Goal: Task Accomplishment & Management: Complete application form

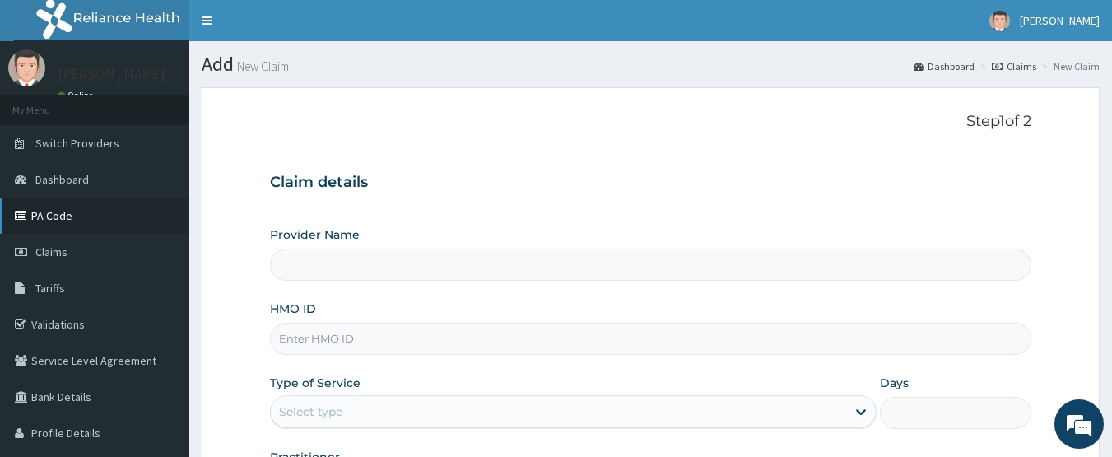
click at [61, 225] on link "PA Code" at bounding box center [94, 216] width 189 height 36
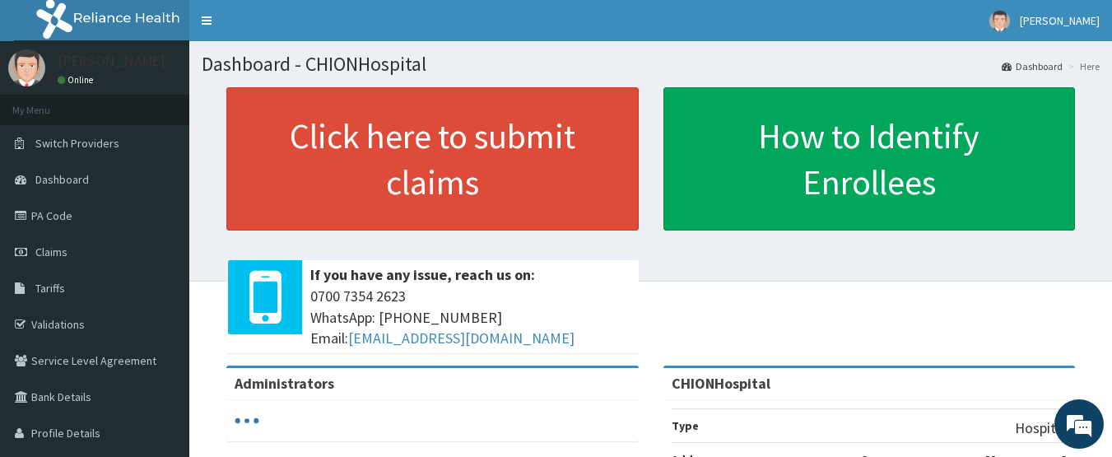
click at [60, 222] on link "PA Code" at bounding box center [94, 216] width 189 height 36
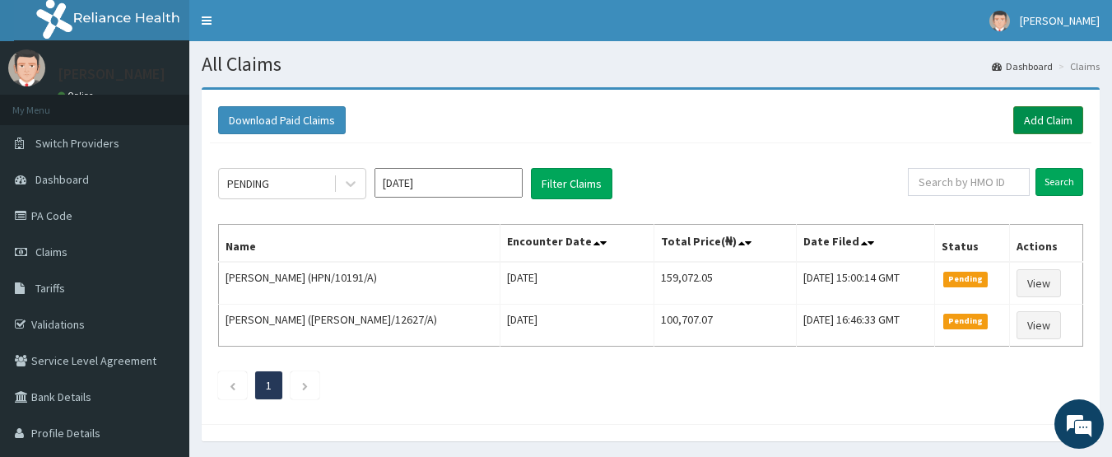
click at [1036, 128] on link "Add Claim" at bounding box center [1048, 120] width 70 height 28
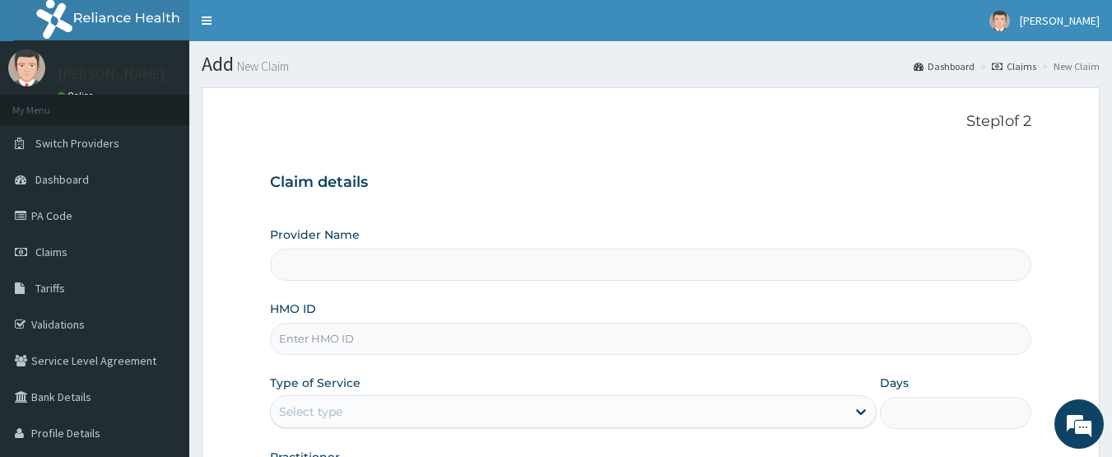
type input "CHIONHospital"
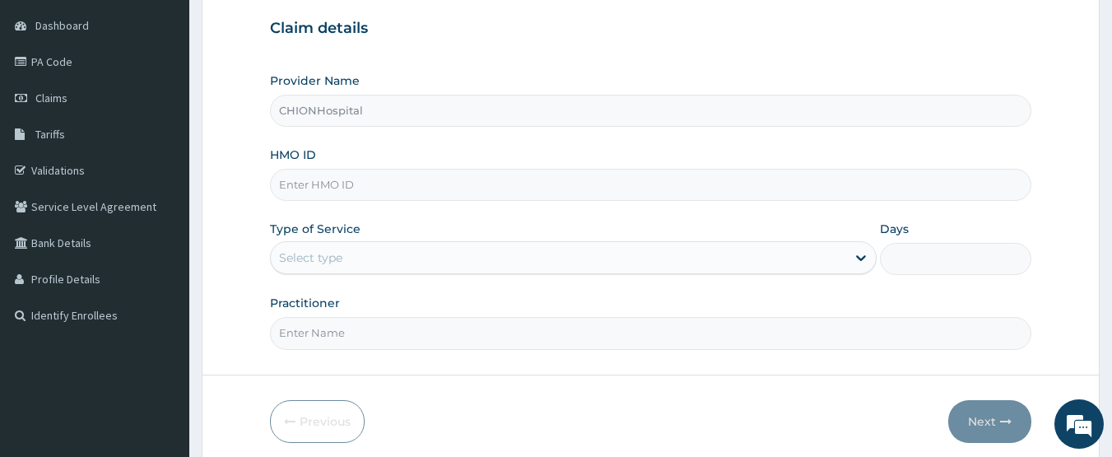
scroll to position [165, 0]
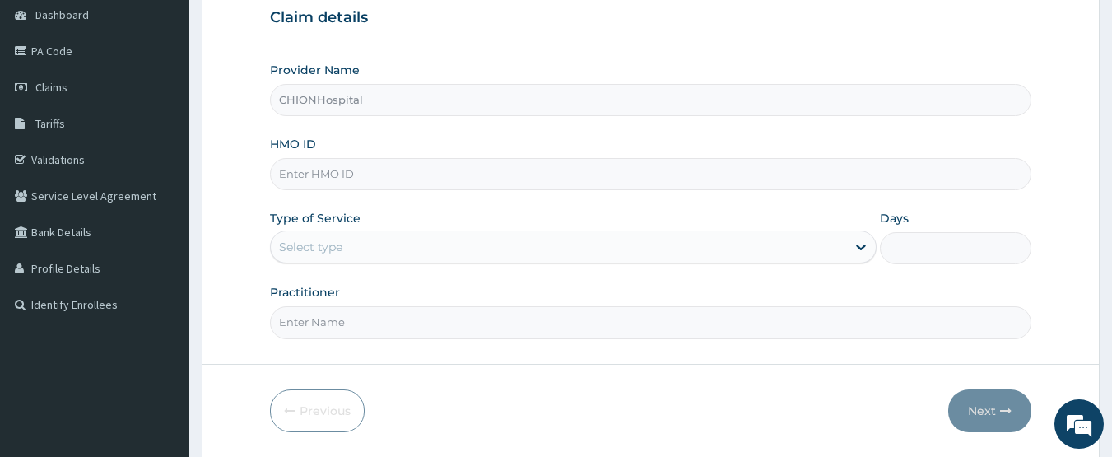
click at [314, 175] on input "HMO ID" at bounding box center [651, 174] width 762 height 32
paste input "TEC/10028/A"
type input "TEC/10028/A"
click at [327, 236] on div "Select type" at bounding box center [558, 247] width 575 height 26
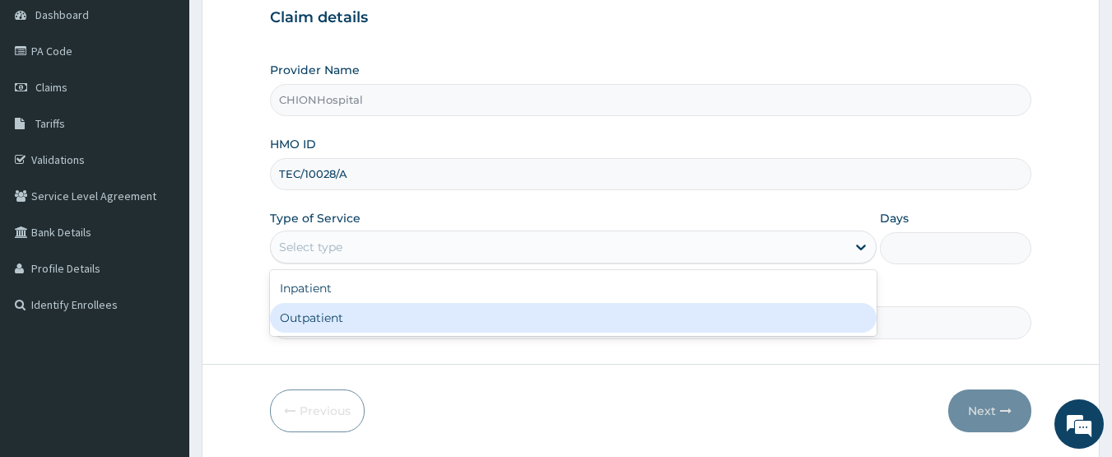
click at [315, 312] on div "Outpatient" at bounding box center [573, 318] width 607 height 30
type input "1"
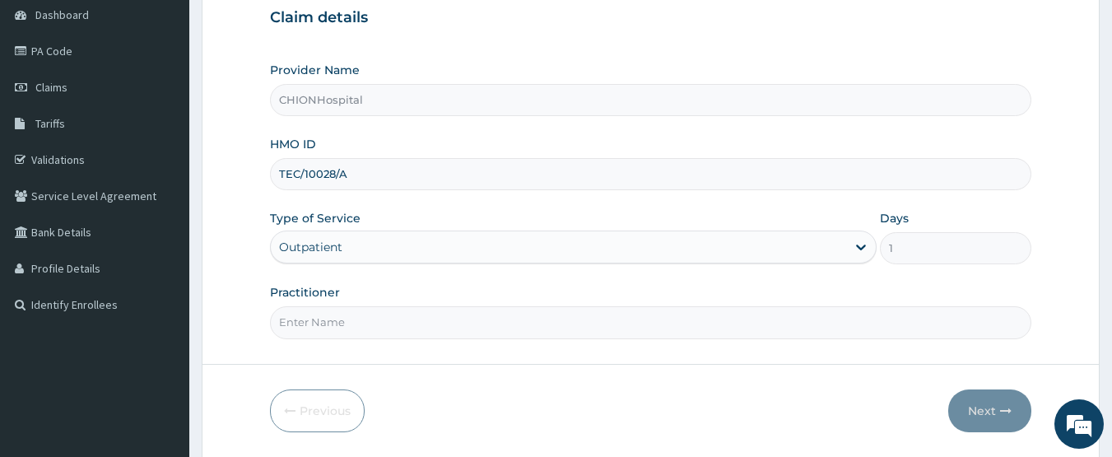
click at [338, 311] on input "Practitioner" at bounding box center [651, 322] width 762 height 32
type input "DR EZE JONAH"
click at [1013, 407] on button "Next" at bounding box center [989, 410] width 83 height 43
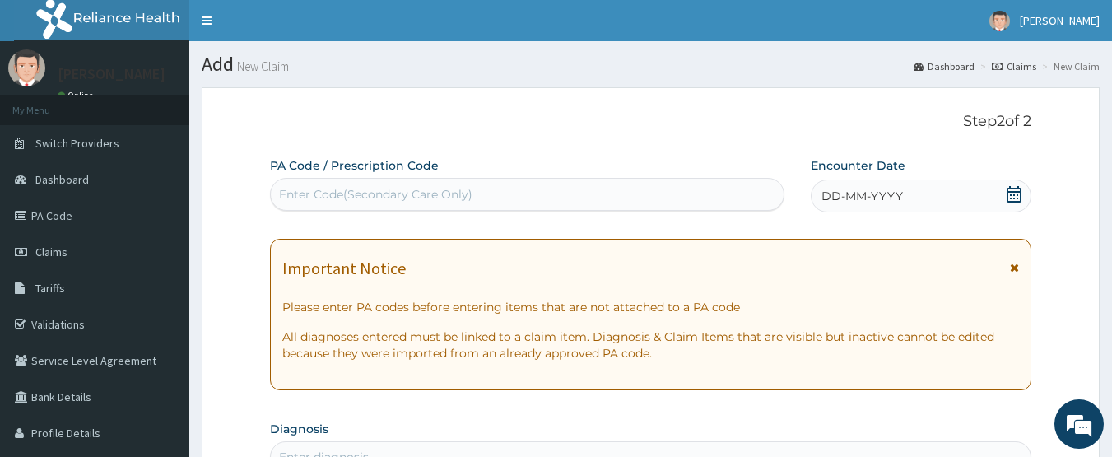
click at [472, 193] on div "Enter Code(Secondary Care Only)" at bounding box center [528, 194] width 514 height 26
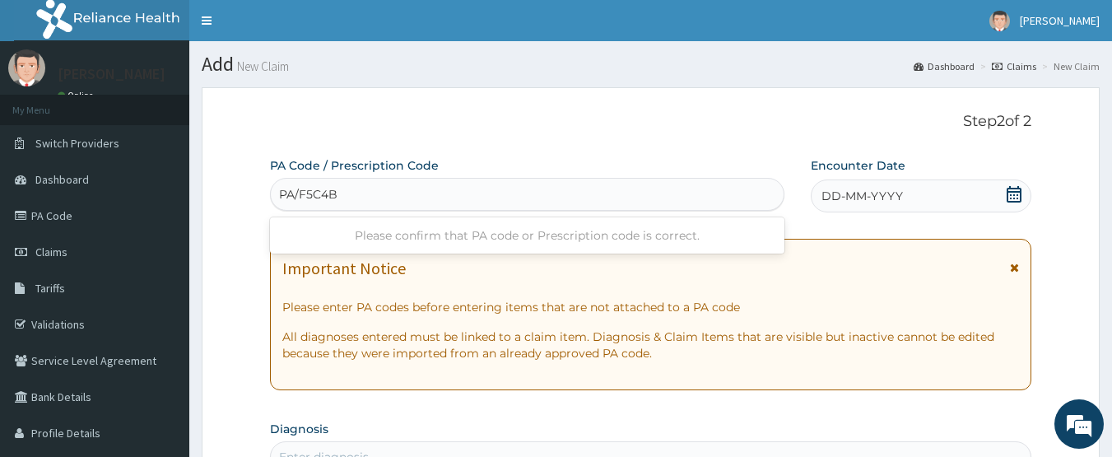
type input "PA/F5C4BF"
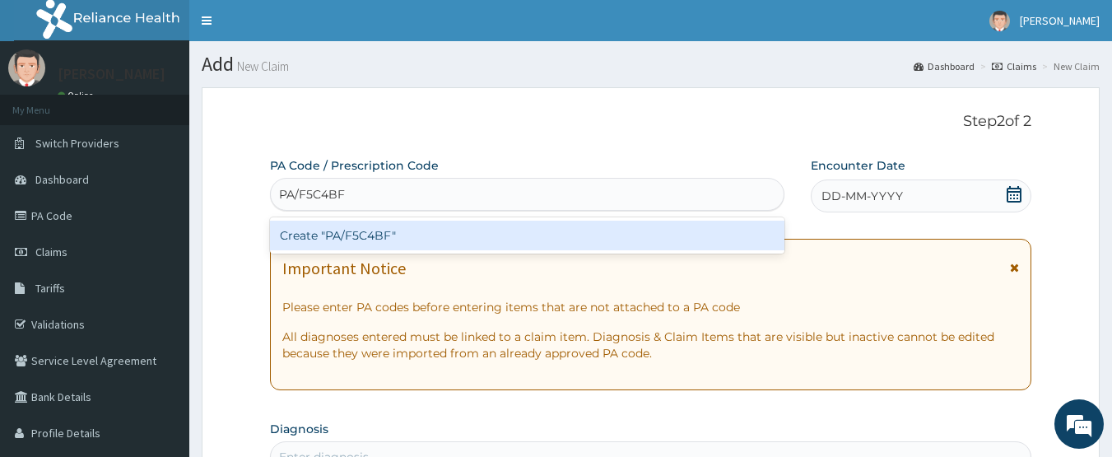
click at [367, 230] on div "Create "PA/F5C4BF"" at bounding box center [527, 236] width 515 height 30
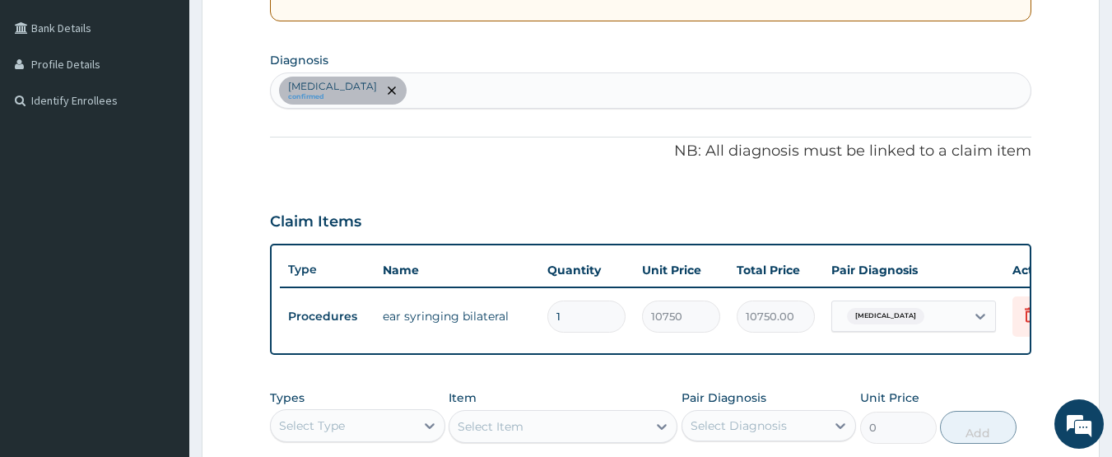
scroll to position [292, 0]
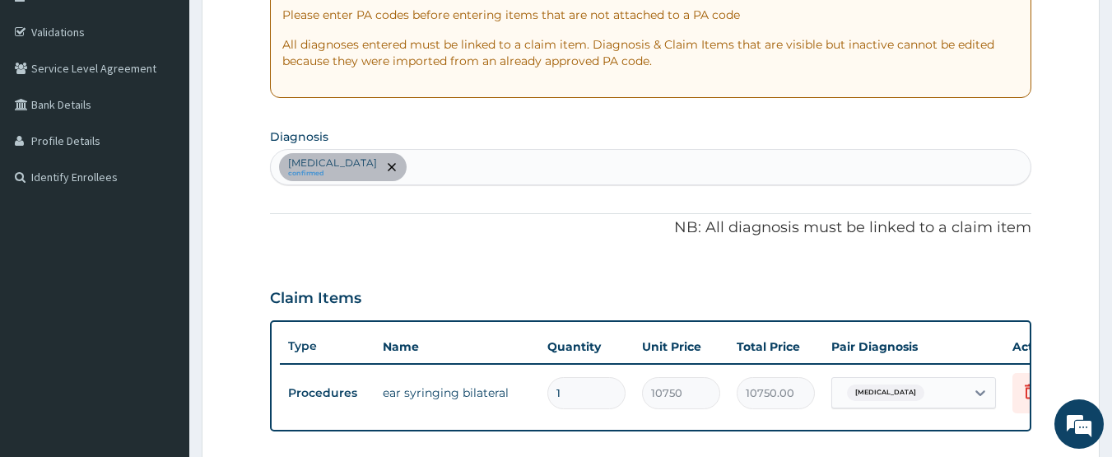
click at [467, 175] on div "Impacted cerumen confirmed" at bounding box center [651, 167] width 761 height 35
type input "malari"
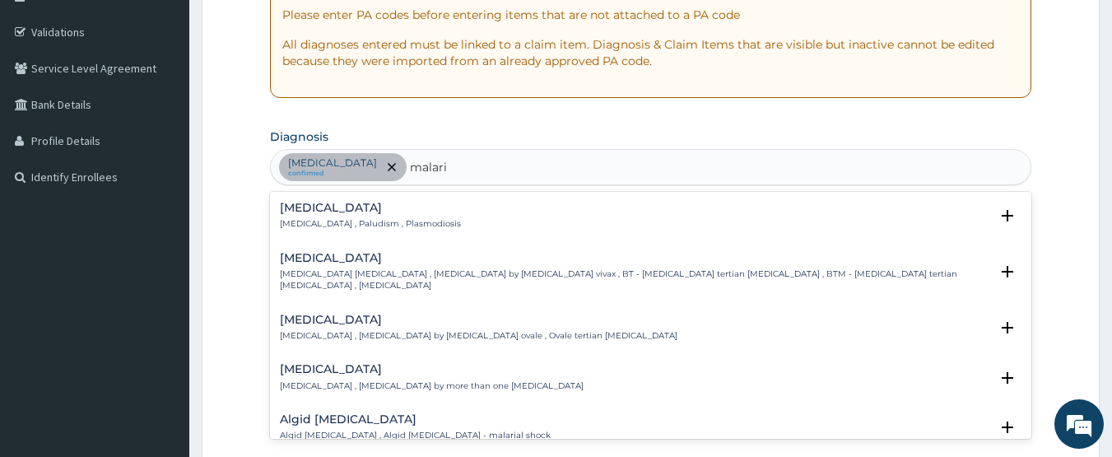
drag, startPoint x: 341, startPoint y: 201, endPoint x: 335, endPoint y: 228, distance: 27.8
click at [340, 200] on div "Malaria Malaria , Paludism , Plasmodiosis Select Status Query Query covers susp…" at bounding box center [651, 220] width 762 height 50
click at [307, 213] on h4 "Malaria" at bounding box center [370, 208] width 181 height 12
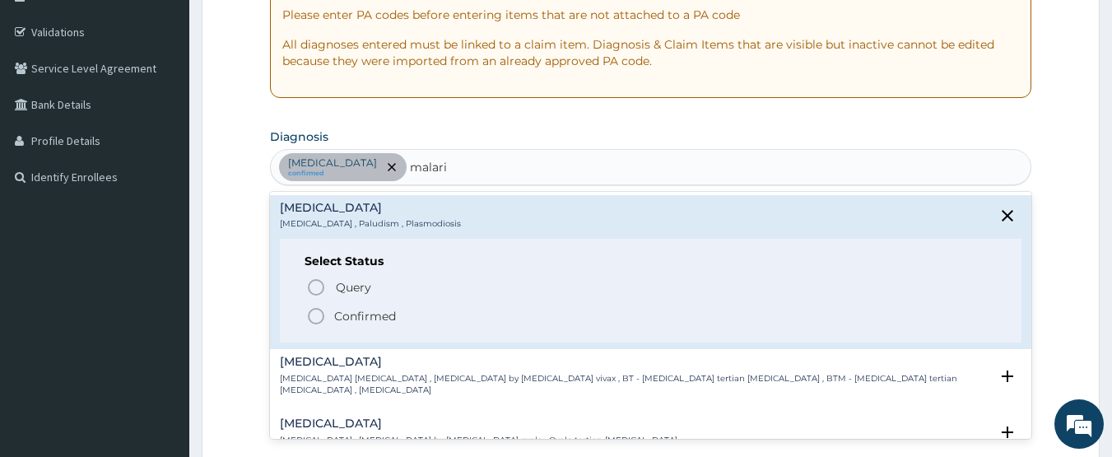
click at [318, 314] on icon "status option filled" at bounding box center [316, 316] width 20 height 20
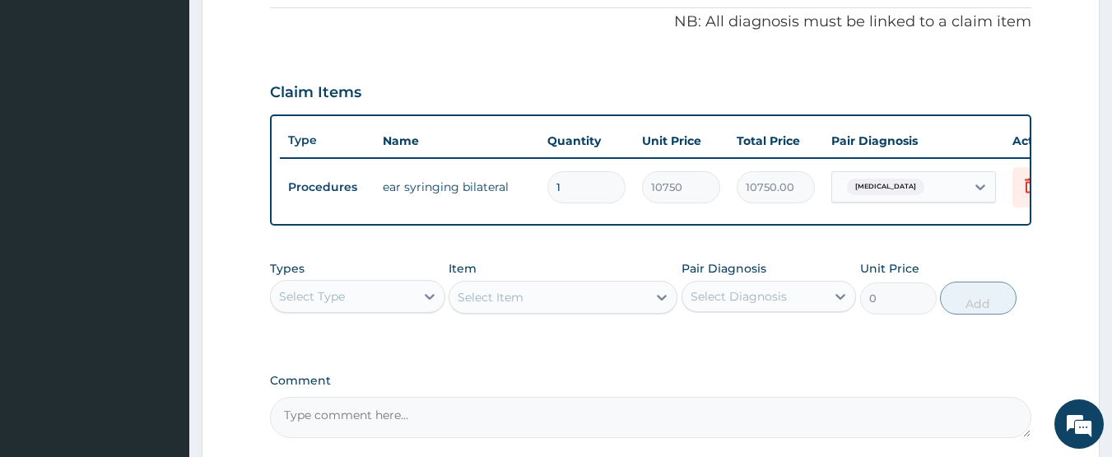
scroll to position [539, 0]
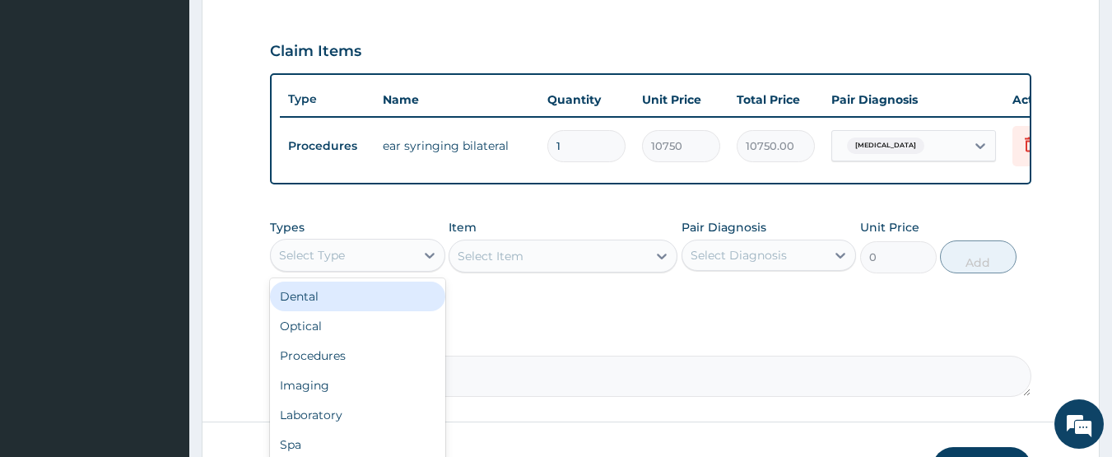
click at [317, 263] on div "Select Type" at bounding box center [312, 255] width 66 height 16
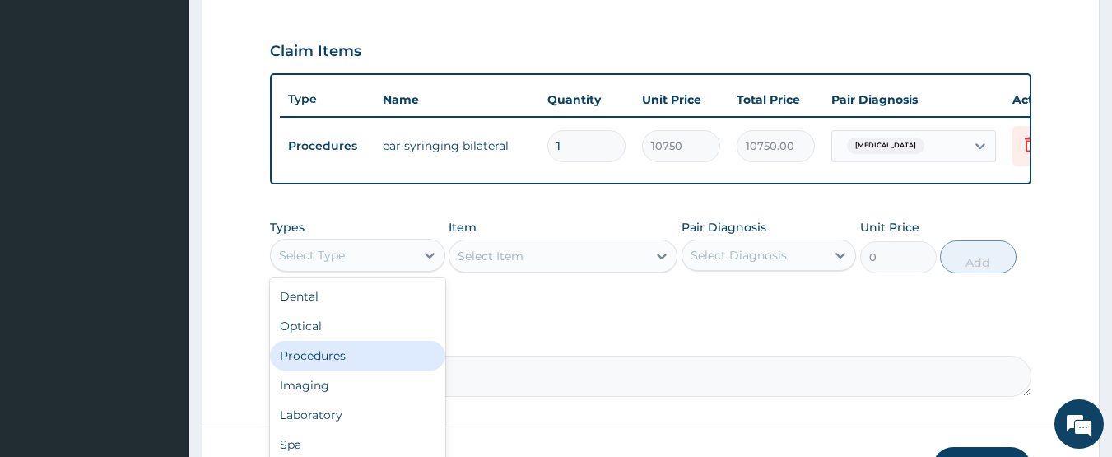
click at [319, 366] on div "Procedures" at bounding box center [357, 356] width 175 height 30
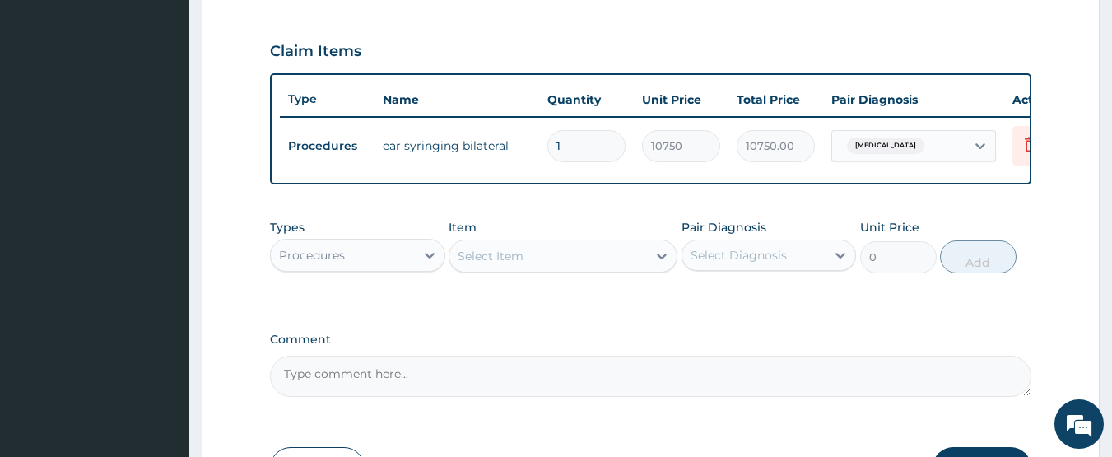
click at [506, 269] on div "Select Item" at bounding box center [548, 256] width 198 height 26
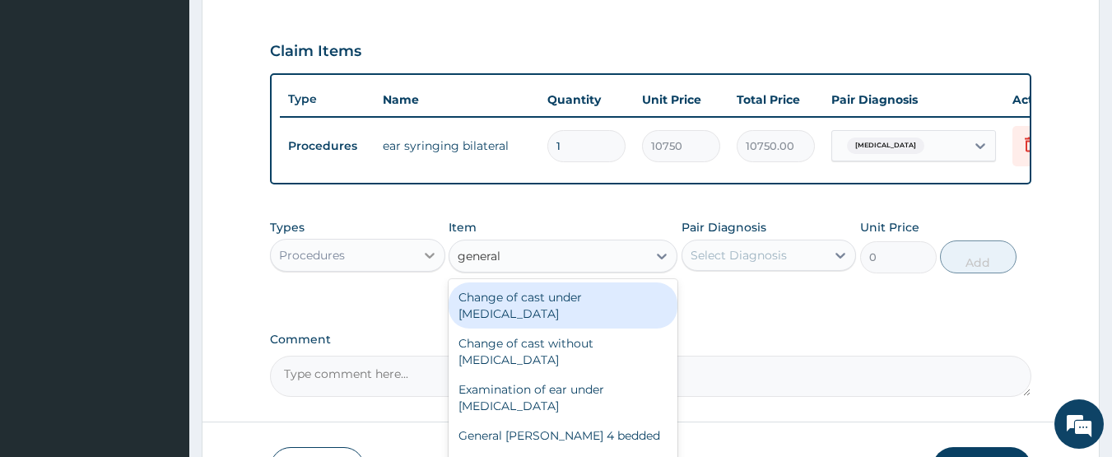
type input "general p"
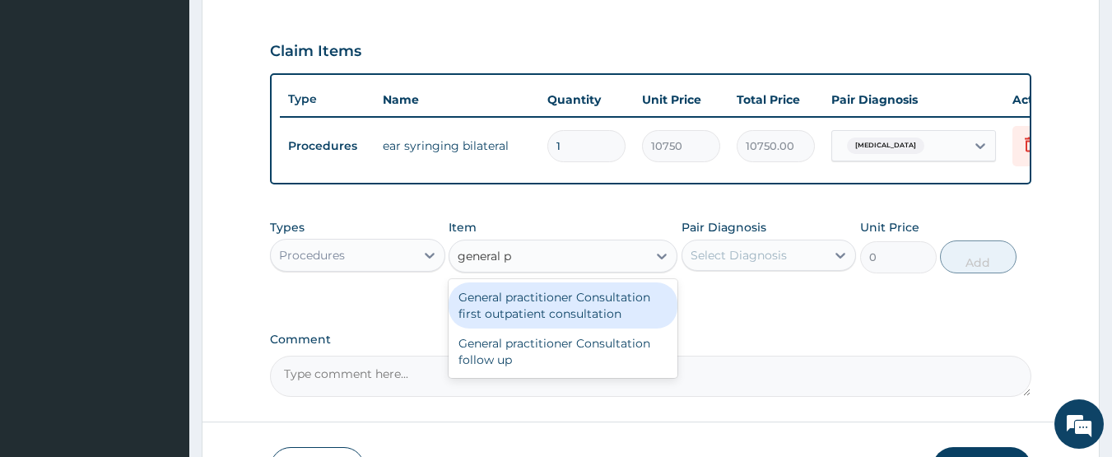
click at [530, 319] on div "General practitioner Consultation first outpatient consultation" at bounding box center [563, 305] width 229 height 46
type input "3547.5"
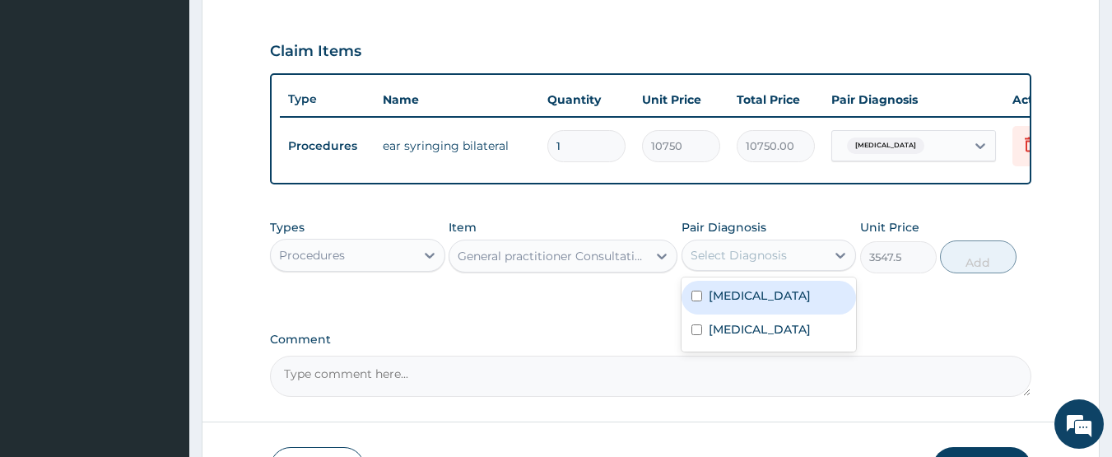
click at [796, 268] on div "Select Diagnosis" at bounding box center [754, 255] width 144 height 26
click at [791, 304] on label "Impacted cerumen" at bounding box center [760, 295] width 102 height 16
checkbox input "true"
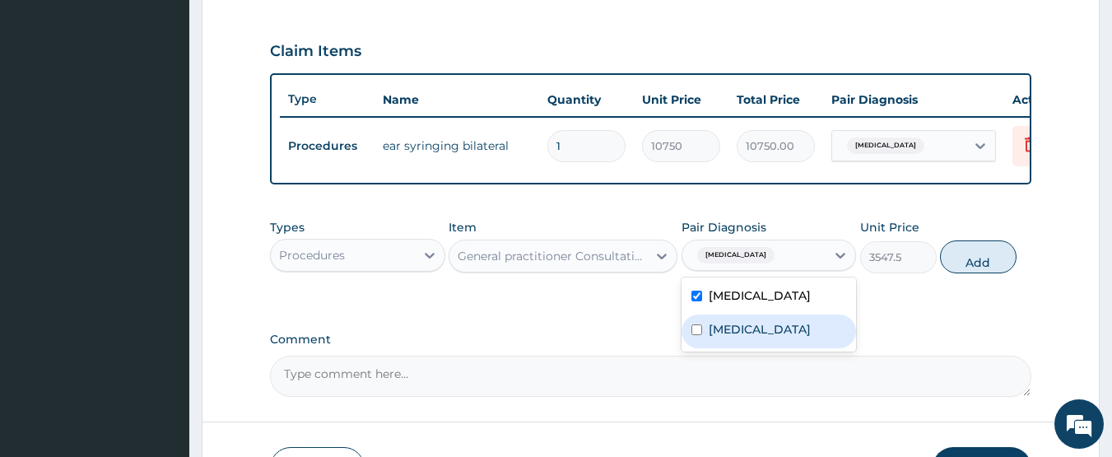
drag, startPoint x: 782, startPoint y: 338, endPoint x: 931, endPoint y: 294, distance: 155.5
click at [783, 338] on div "Malaria" at bounding box center [769, 331] width 175 height 34
checkbox input "true"
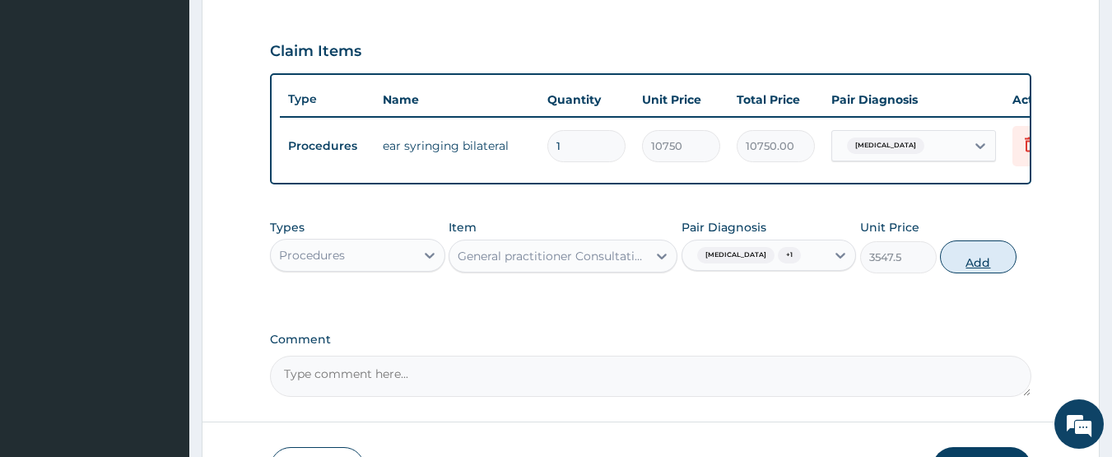
click at [945, 273] on button "Add" at bounding box center [978, 256] width 77 height 33
type input "0"
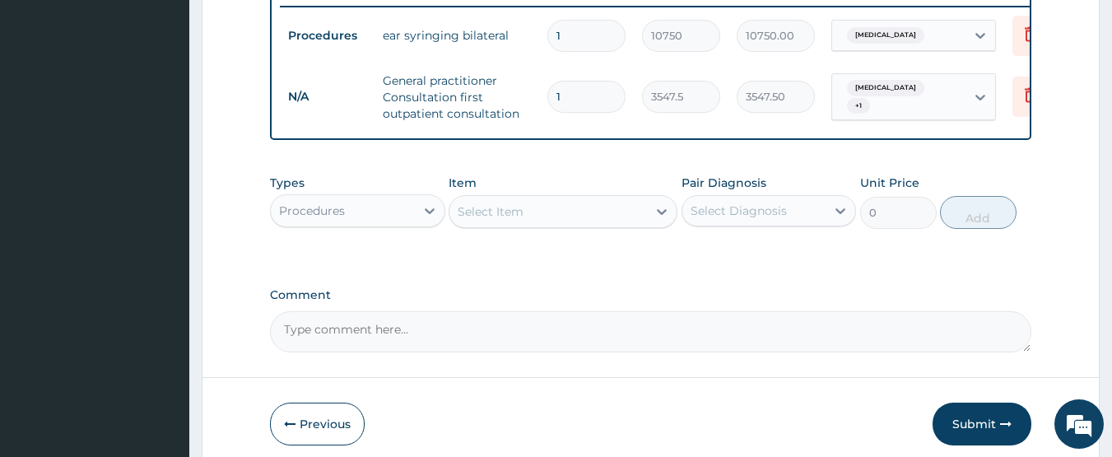
scroll to position [730, 0]
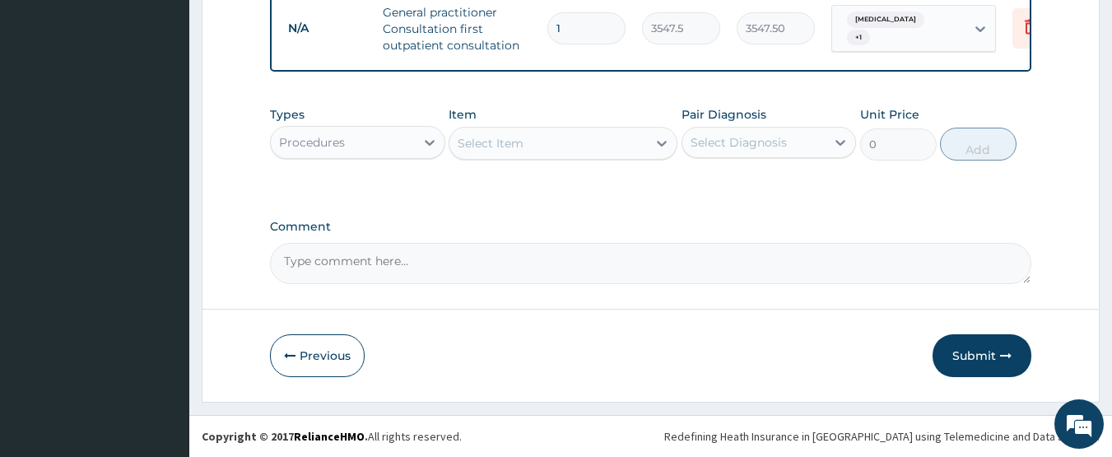
click at [323, 135] on div "Procedures" at bounding box center [312, 142] width 66 height 16
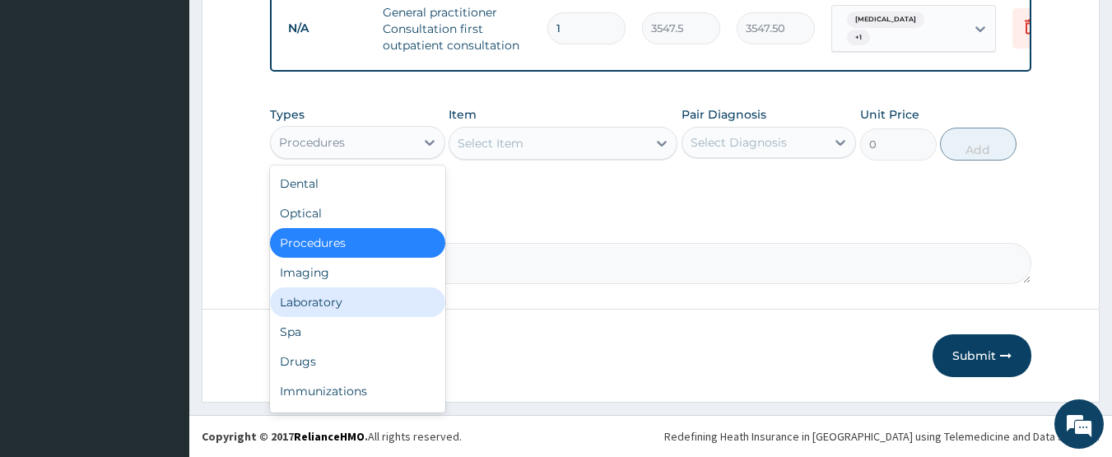
click at [324, 309] on div "Laboratory" at bounding box center [357, 302] width 175 height 30
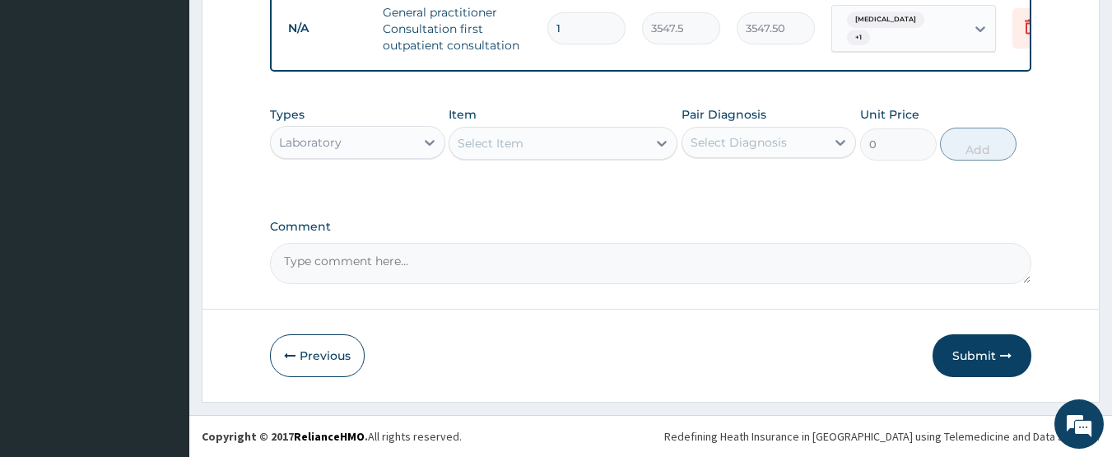
click at [514, 145] on div "Select Item" at bounding box center [491, 143] width 66 height 16
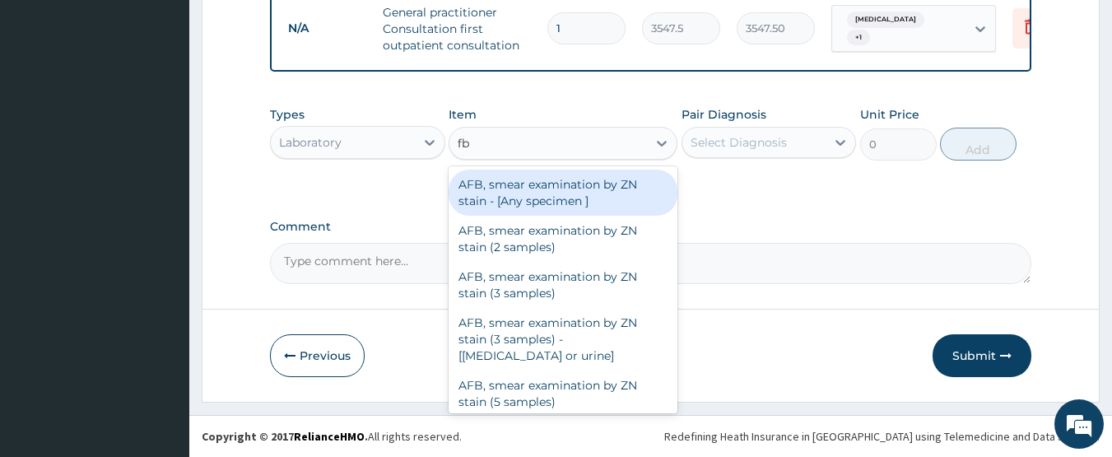
type input "fbc"
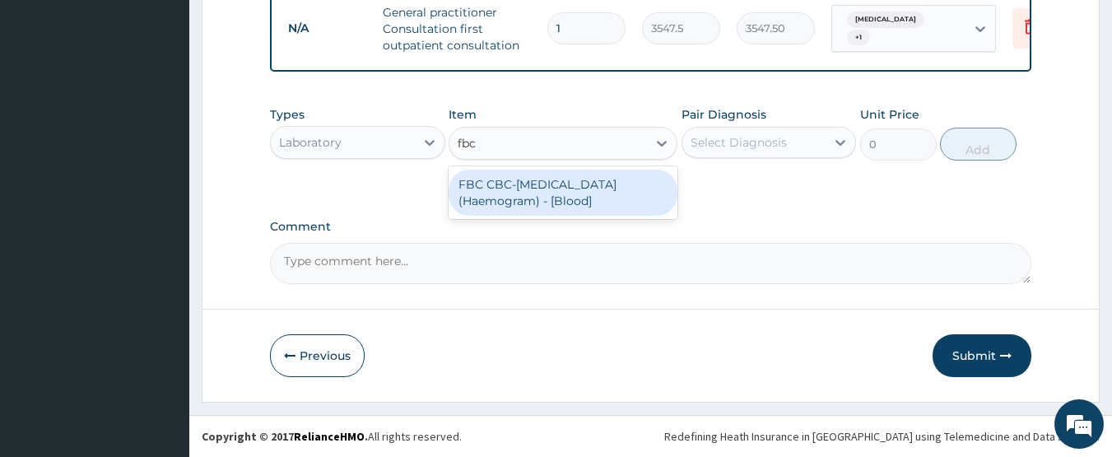
click at [525, 181] on div "FBC CBC-Complete Blood Count (Haemogram) - [Blood]" at bounding box center [563, 193] width 229 height 46
type input "4300"
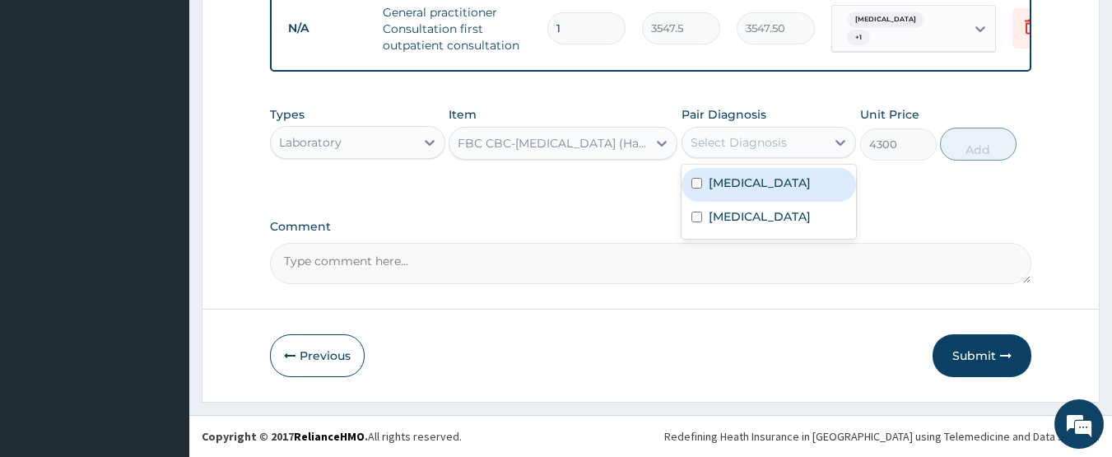
click at [715, 142] on div "Select Diagnosis" at bounding box center [739, 142] width 96 height 16
click at [719, 178] on label "Impacted cerumen" at bounding box center [760, 183] width 102 height 16
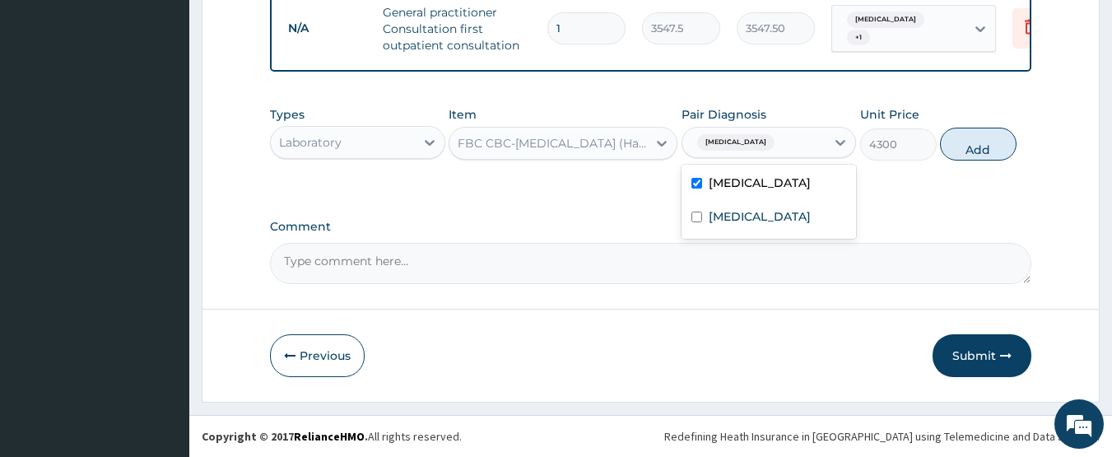
drag, startPoint x: 723, startPoint y: 179, endPoint x: 724, endPoint y: 206, distance: 26.4
click at [723, 185] on label "Impacted cerumen" at bounding box center [760, 183] width 102 height 16
checkbox input "false"
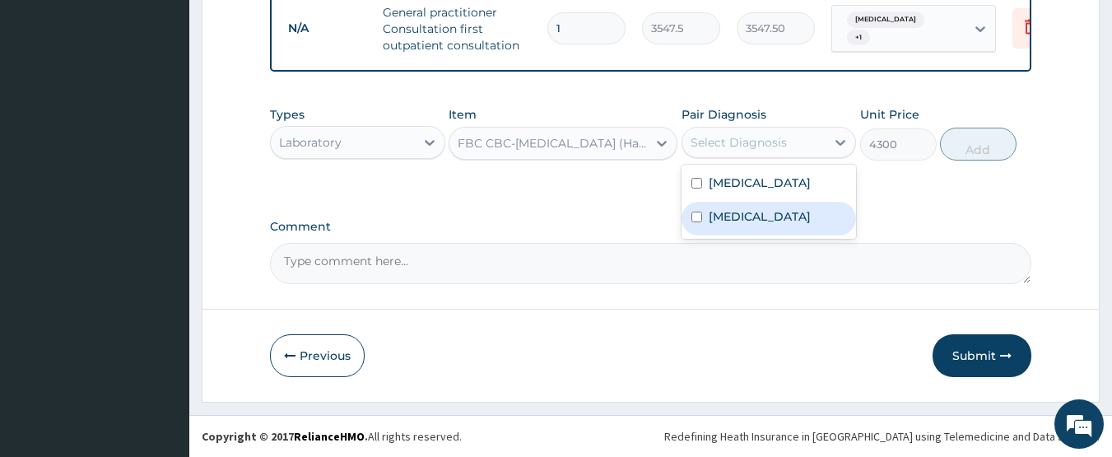
drag, startPoint x: 724, startPoint y: 207, endPoint x: 864, endPoint y: 176, distance: 143.4
click at [725, 208] on label "Malaria" at bounding box center [760, 216] width 102 height 16
checkbox input "true"
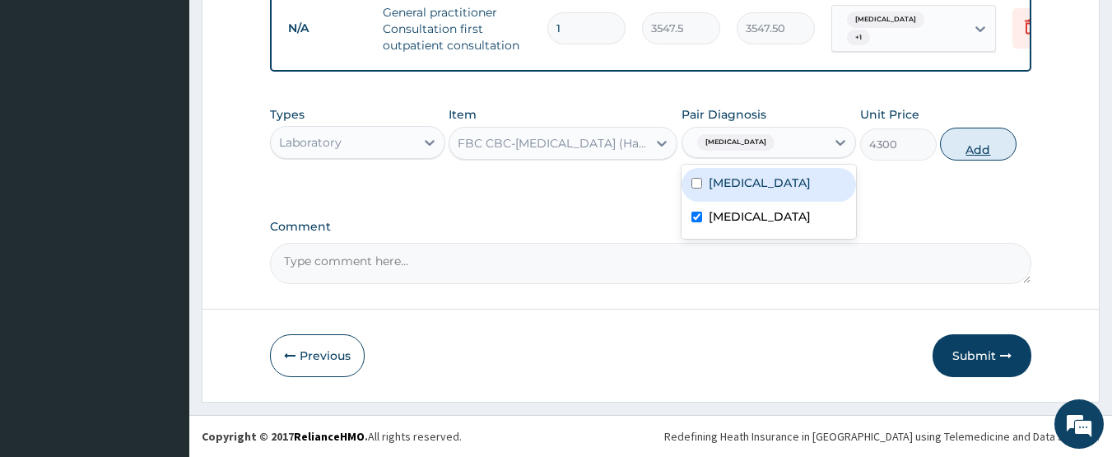
click at [990, 143] on button "Add" at bounding box center [978, 144] width 77 height 33
type input "0"
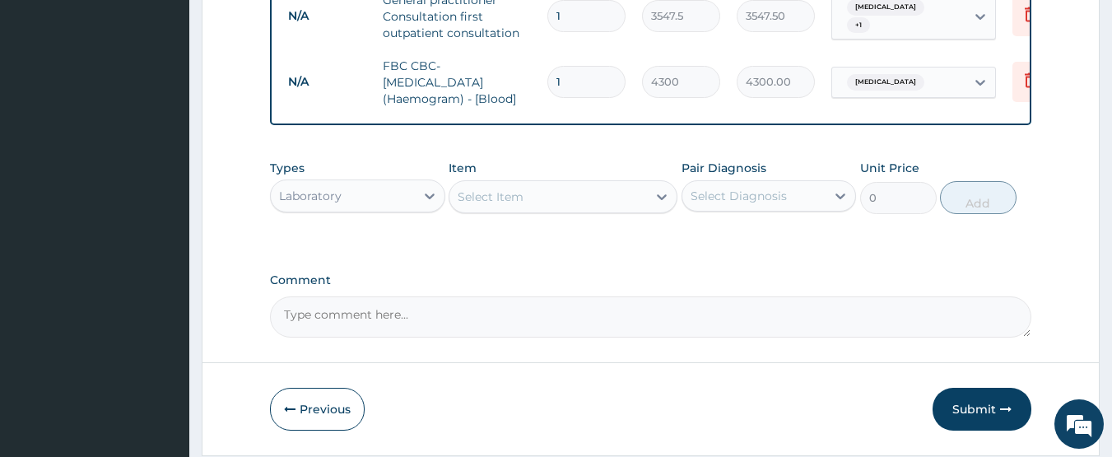
click at [532, 210] on div "Select Item" at bounding box center [548, 197] width 198 height 26
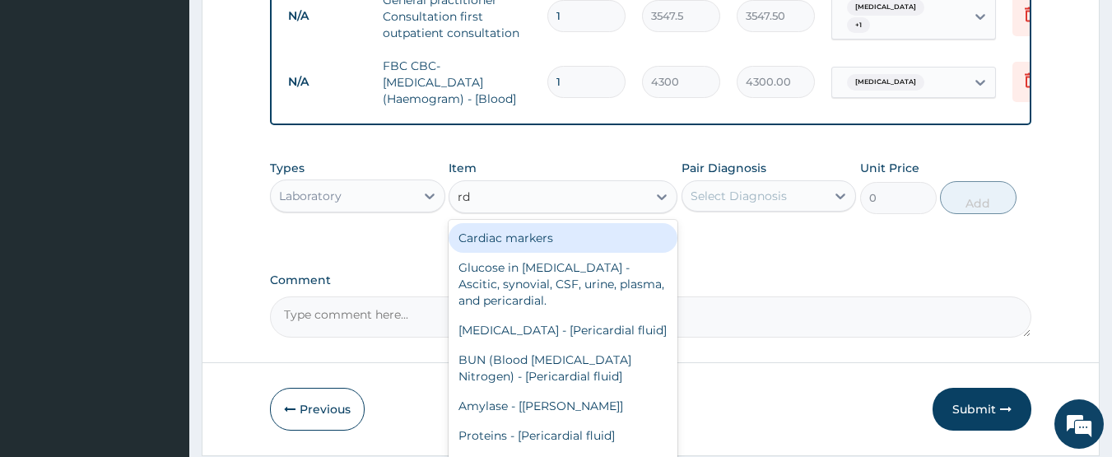
type input "rdt"
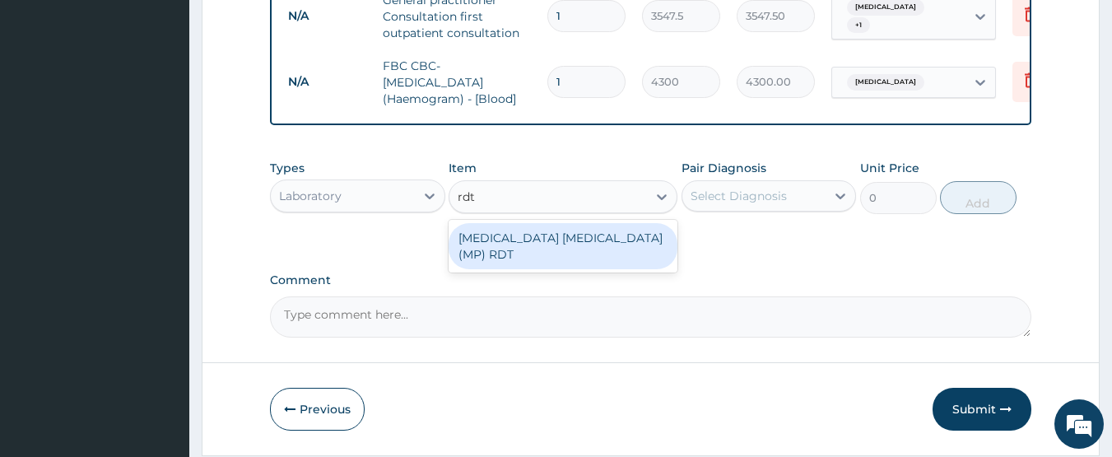
click at [530, 251] on div "MALARIA PARASITE (MP) RDT" at bounding box center [563, 246] width 229 height 46
type input "1612.5"
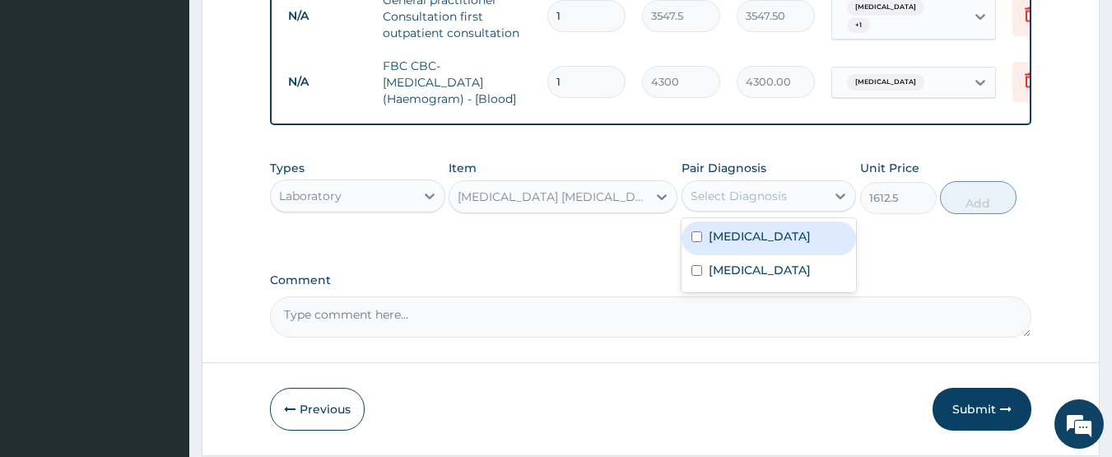
click at [796, 209] on div "Select Diagnosis" at bounding box center [754, 196] width 144 height 26
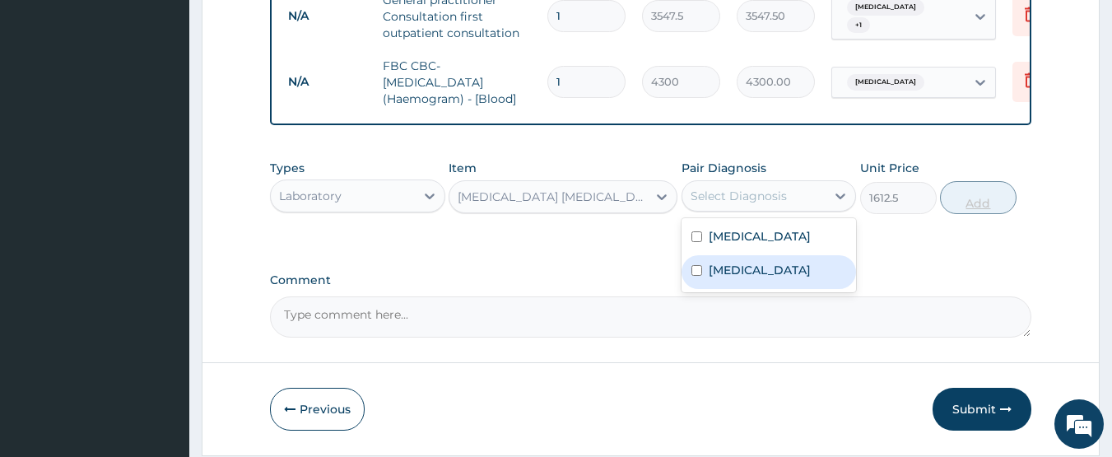
drag, startPoint x: 766, startPoint y: 289, endPoint x: 995, endPoint y: 221, distance: 239.6
click at [766, 289] on div "Malaria" at bounding box center [769, 272] width 175 height 34
checkbox input "true"
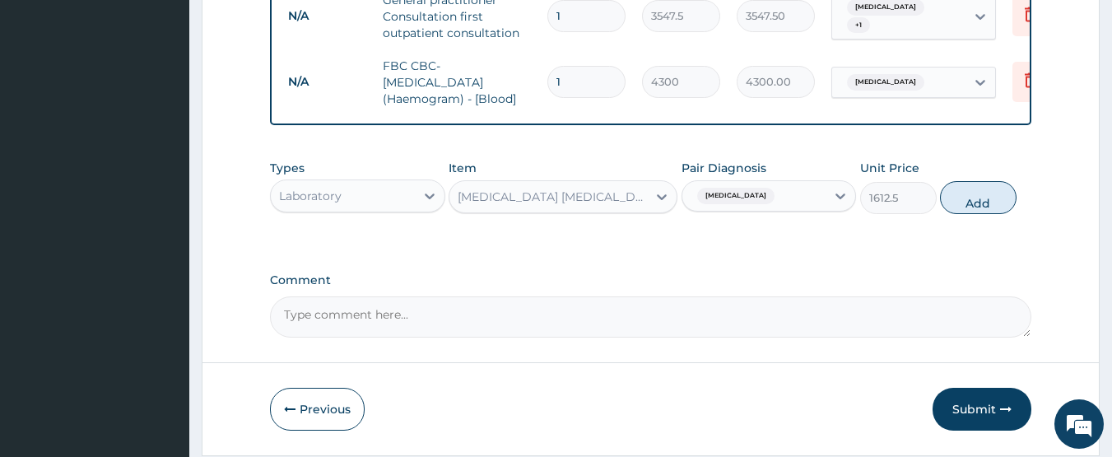
drag, startPoint x: 992, startPoint y: 221, endPoint x: 609, endPoint y: 230, distance: 382.9
click at [981, 214] on button "Add" at bounding box center [978, 197] width 77 height 33
type input "0"
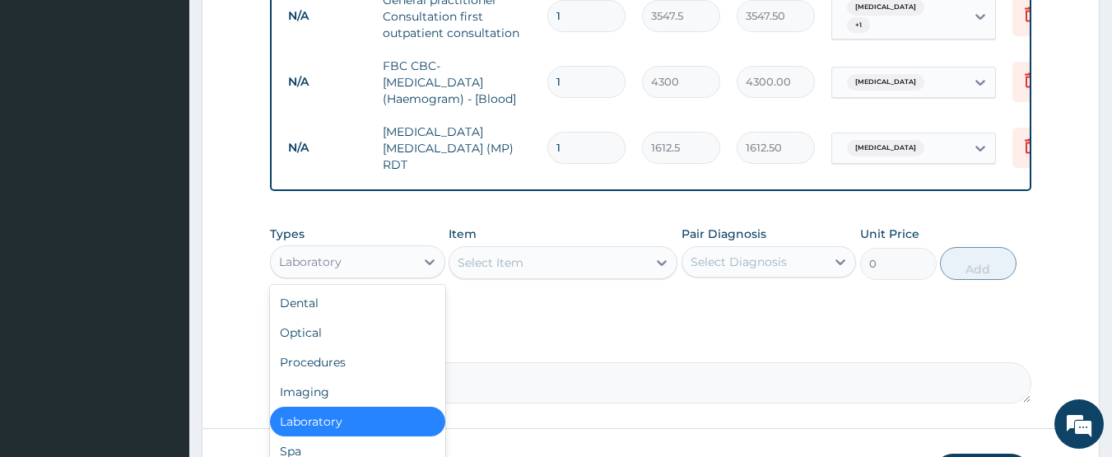
click at [371, 263] on div "Laboratory" at bounding box center [343, 262] width 144 height 26
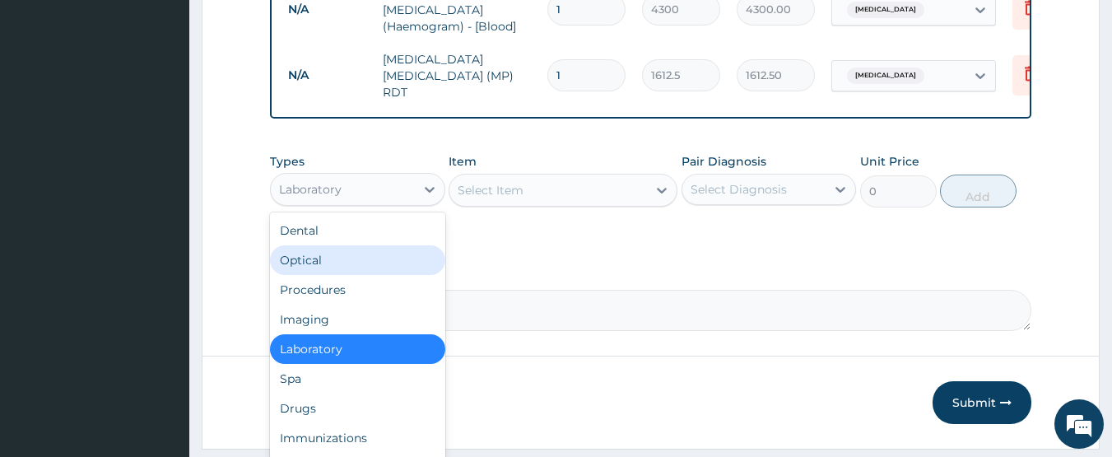
scroll to position [812, 0]
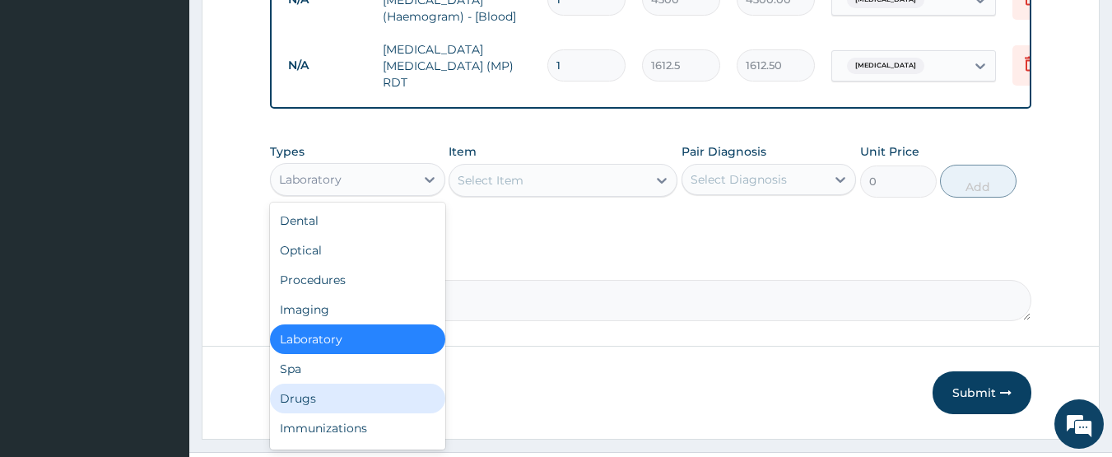
click at [319, 399] on div "Drugs" at bounding box center [357, 399] width 175 height 30
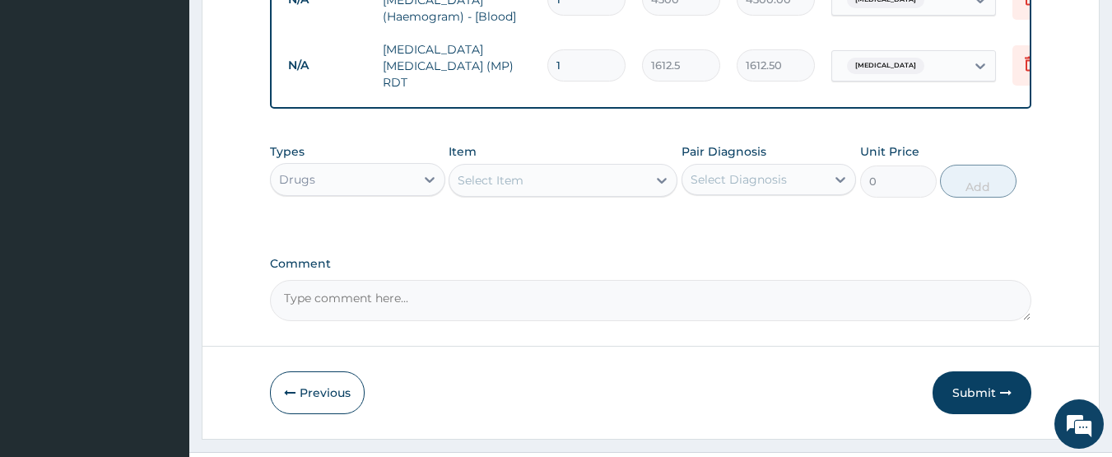
click at [526, 189] on div "Select Item" at bounding box center [548, 180] width 198 height 26
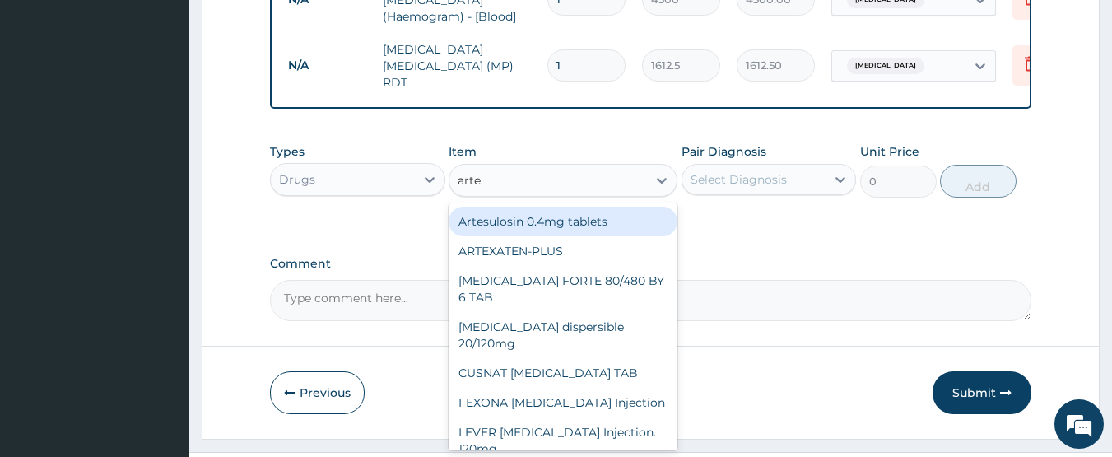
type input "artee"
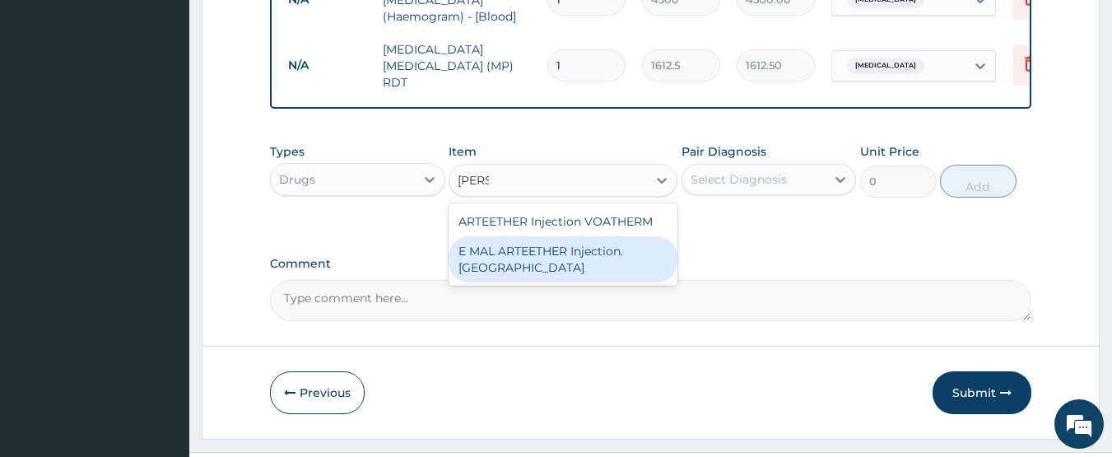
click at [504, 254] on div "E MAL ARTEETHER Injection. FIDSON" at bounding box center [563, 259] width 229 height 46
type input "1773.75"
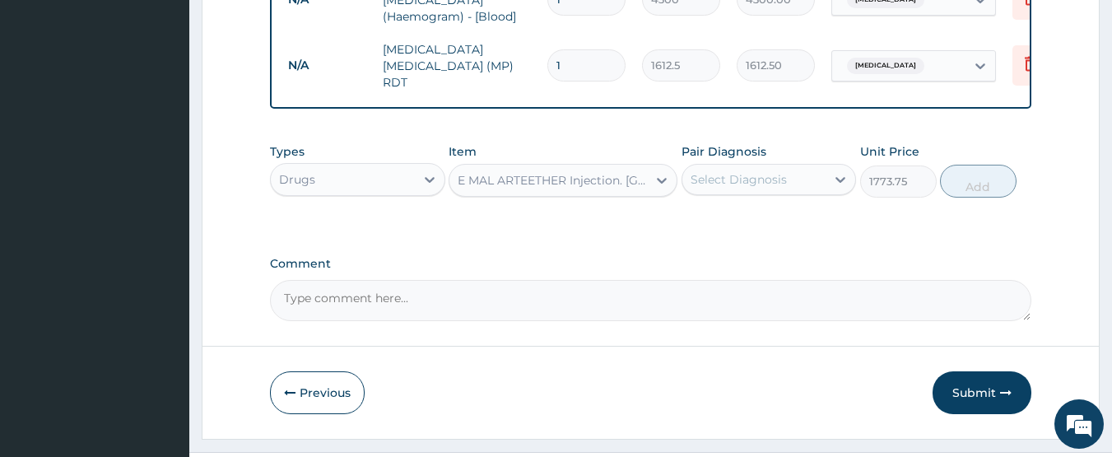
click at [748, 175] on div "Select Diagnosis" at bounding box center [739, 179] width 96 height 16
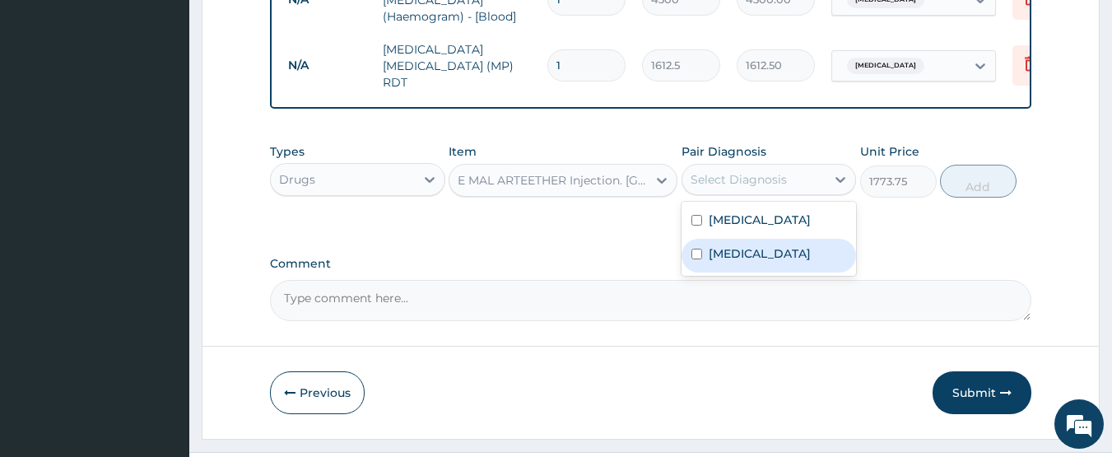
click at [747, 262] on label "Malaria" at bounding box center [760, 253] width 102 height 16
checkbox input "true"
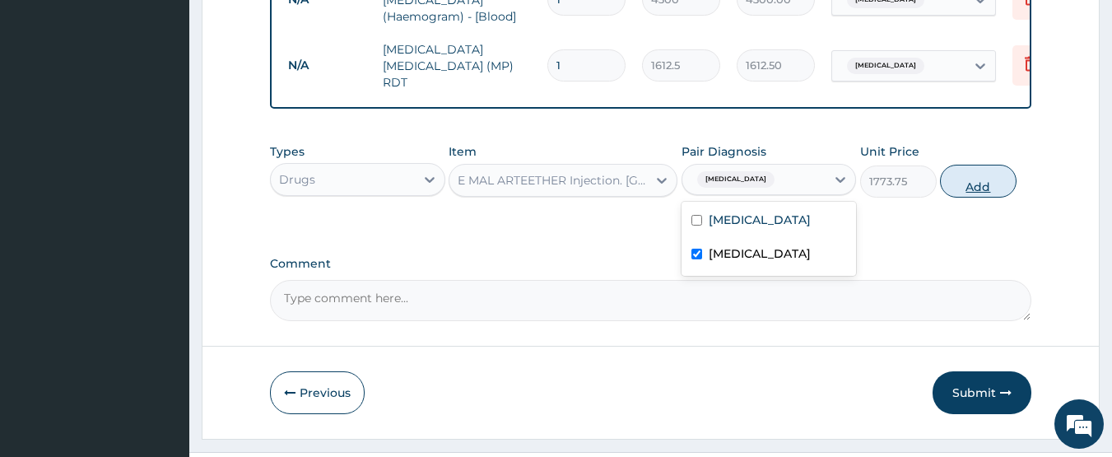
click at [982, 191] on button "Add" at bounding box center [978, 181] width 77 height 33
type input "0"
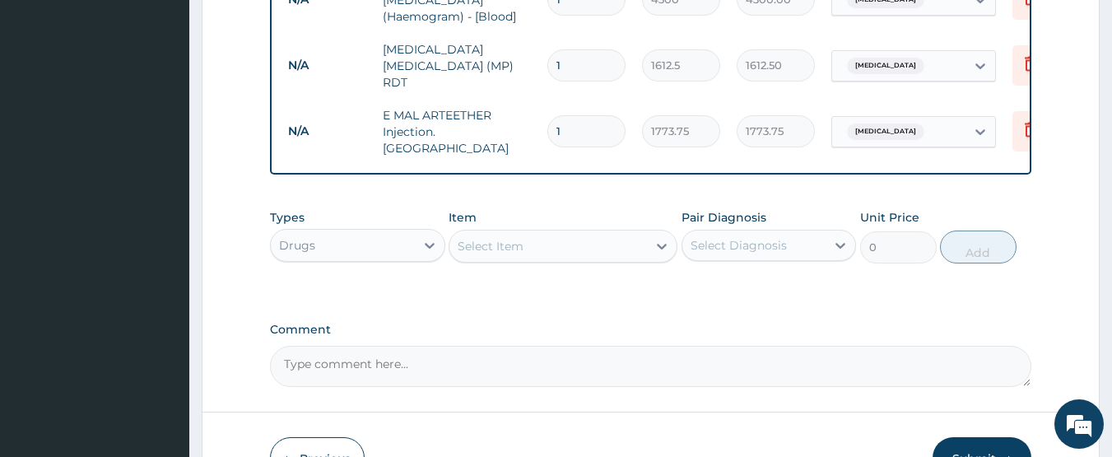
type input "0.00"
type input "3"
type input "5321.25"
type input "3"
click at [496, 249] on div "Select Item" at bounding box center [548, 246] width 198 height 26
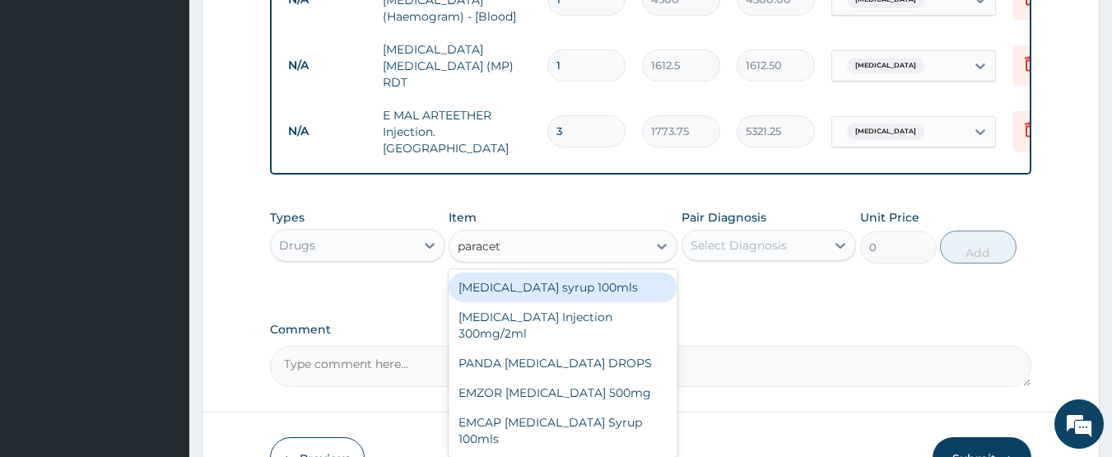
type input "paraceta"
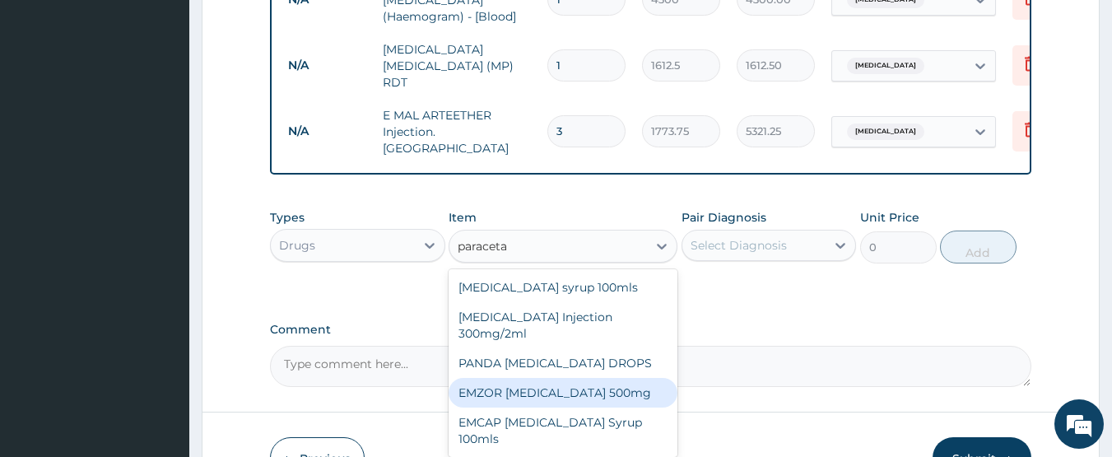
click at [515, 389] on div "EMZOR PARACETAMOL 500mg" at bounding box center [563, 393] width 229 height 30
type input "23.65"
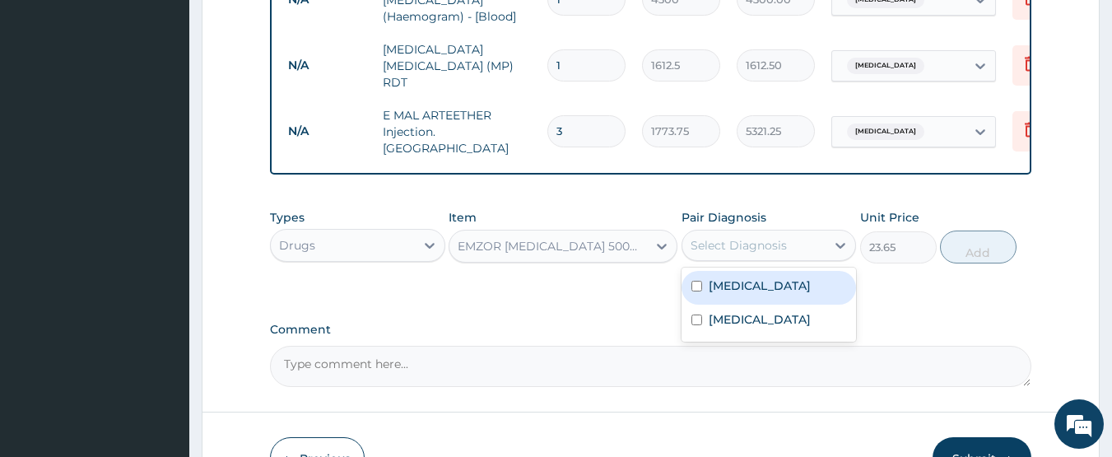
click at [766, 249] on div "Select Diagnosis" at bounding box center [754, 245] width 144 height 26
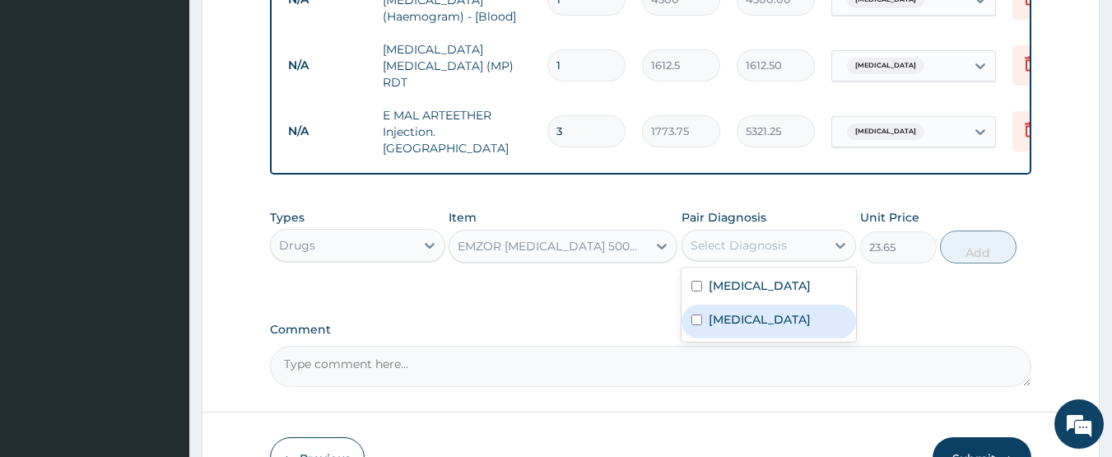
click at [757, 310] on div "Malaria" at bounding box center [769, 322] width 175 height 34
checkbox input "true"
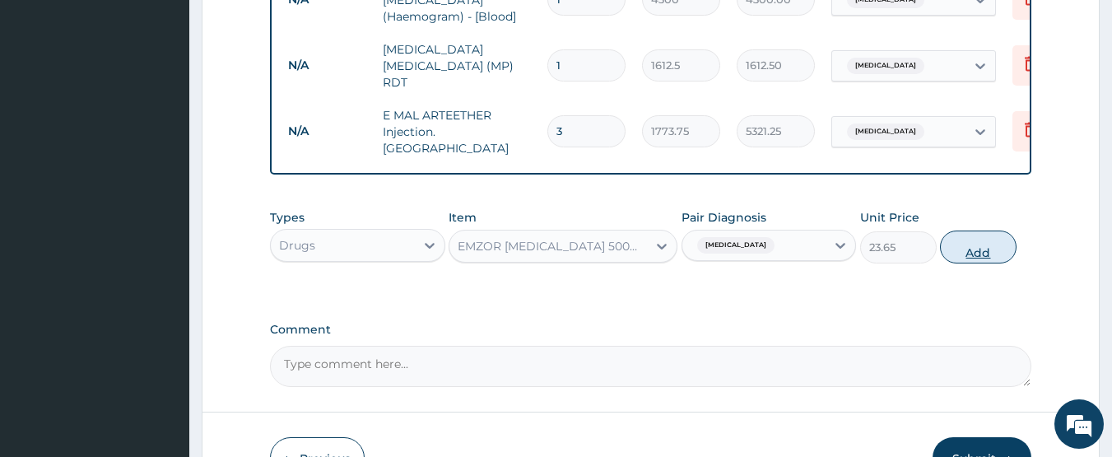
click at [967, 234] on button "Add" at bounding box center [978, 246] width 77 height 33
type input "0"
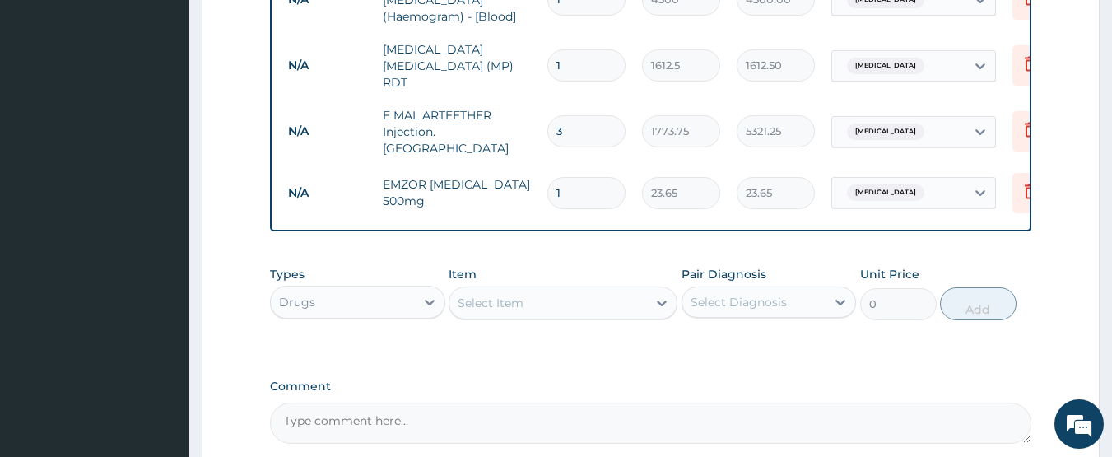
type input "18"
type input "425.70"
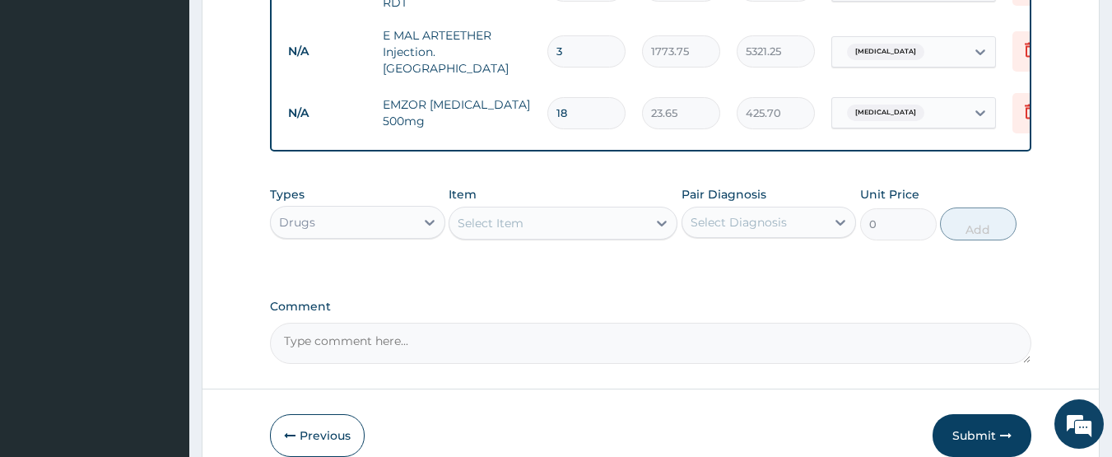
scroll to position [966, 0]
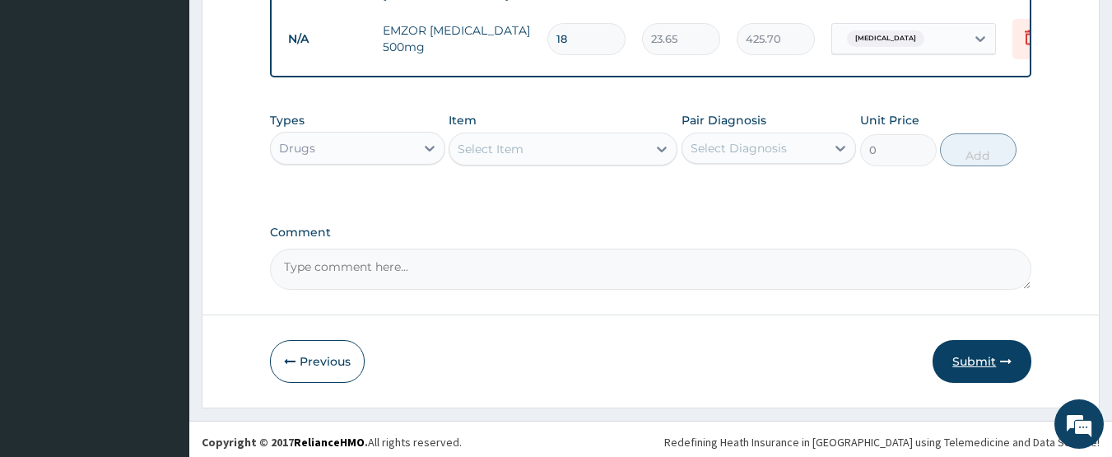
type input "18"
click at [983, 365] on button "Submit" at bounding box center [982, 361] width 99 height 43
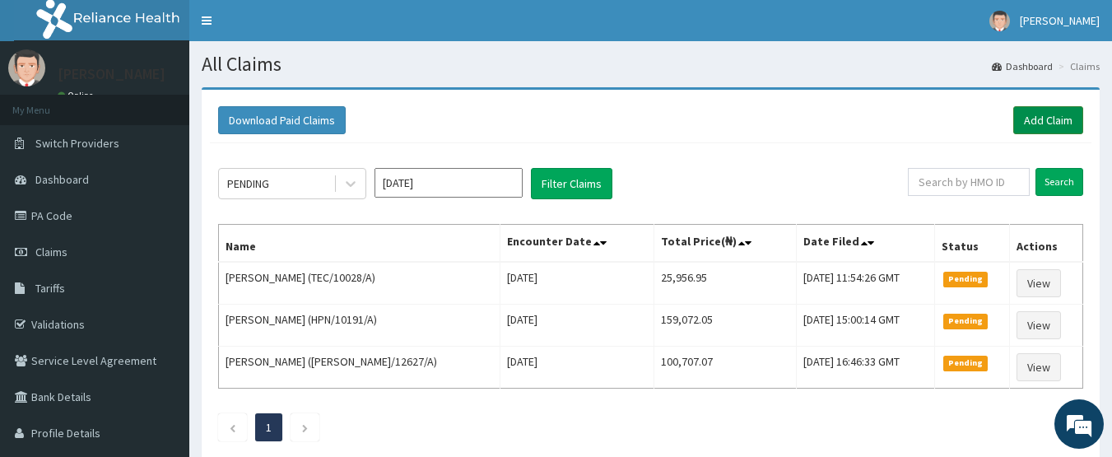
click at [1064, 119] on link "Add Claim" at bounding box center [1048, 120] width 70 height 28
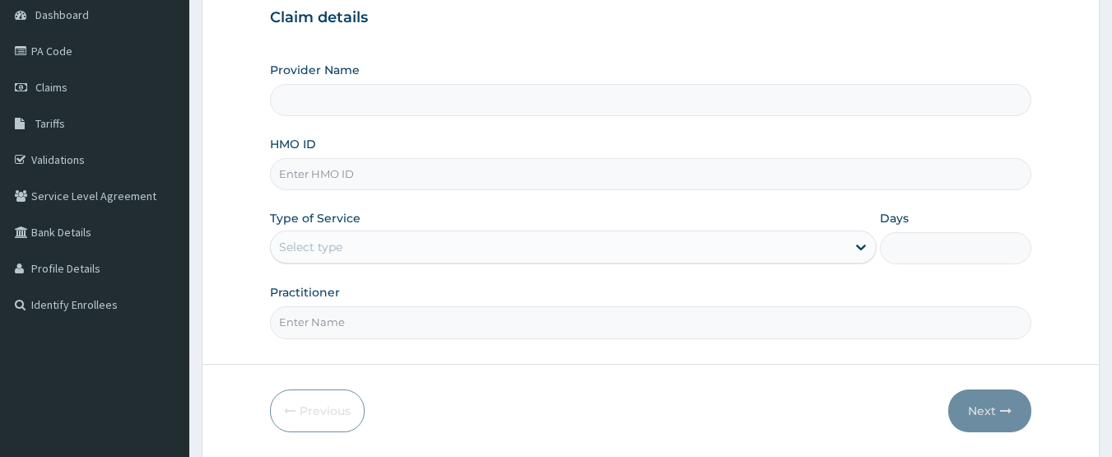
type input "CHIONHospital"
click at [324, 173] on input "HMO ID" at bounding box center [651, 174] width 762 height 32
paste input "NST/10001/A"
type input "NST/10001/A"
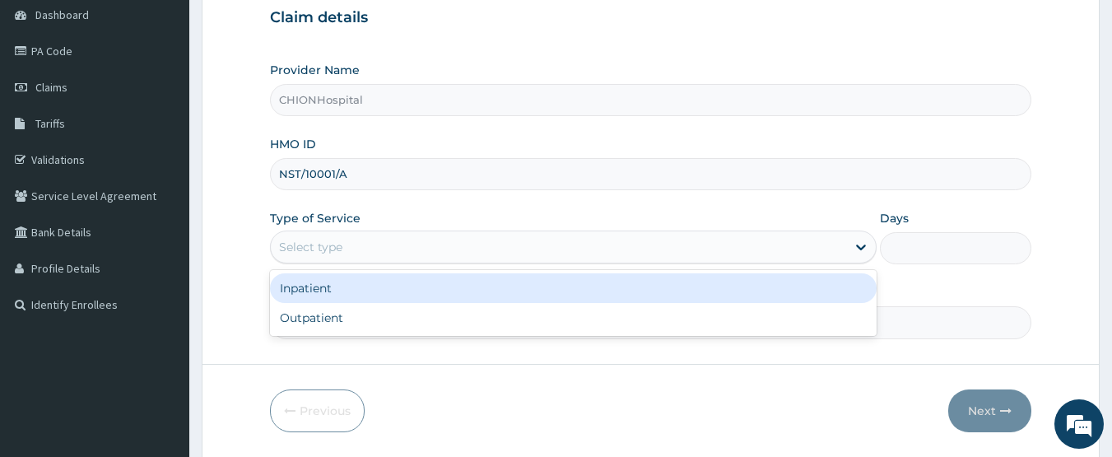
click at [333, 253] on div "Select type" at bounding box center [310, 247] width 63 height 16
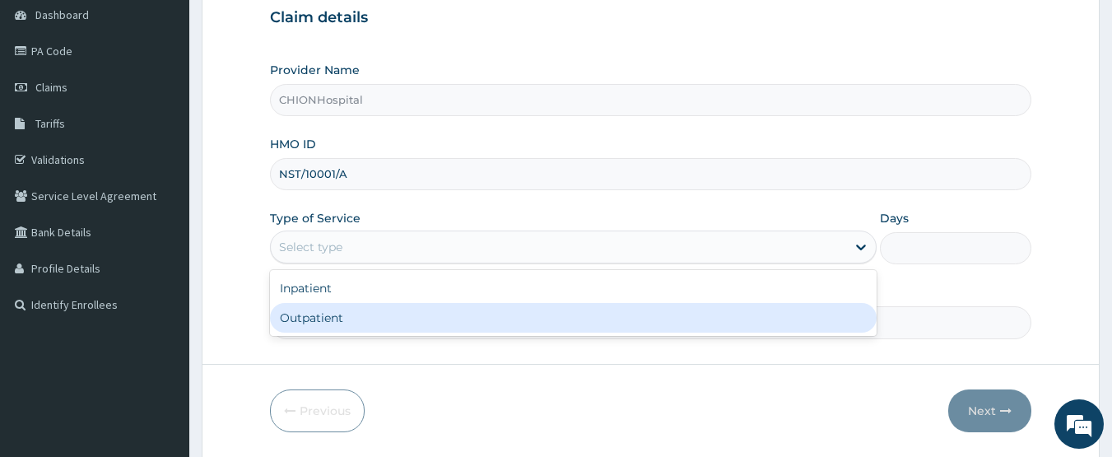
click at [324, 323] on div "Outpatient" at bounding box center [573, 318] width 607 height 30
type input "1"
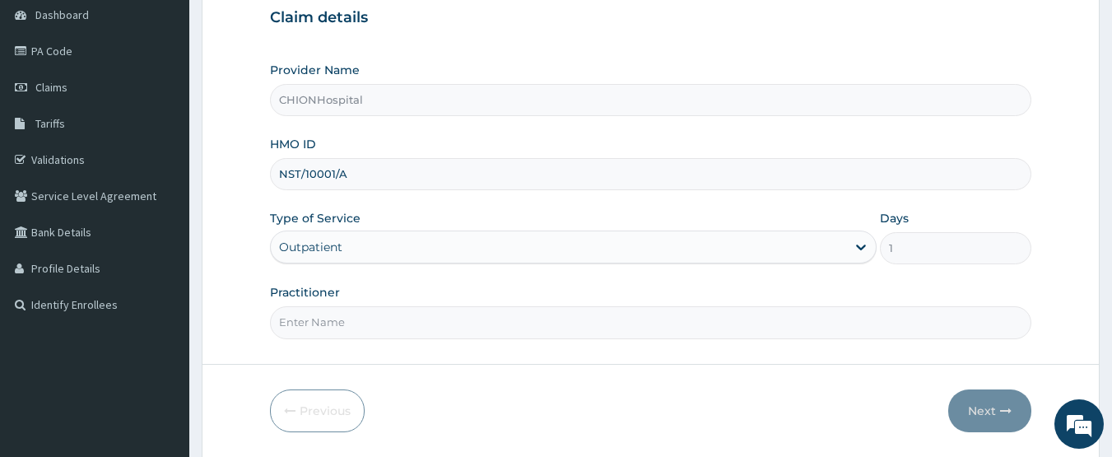
click at [361, 332] on input "Practitioner" at bounding box center [651, 322] width 762 height 32
type input "DR EZE JONAH"
click at [959, 408] on button "Next" at bounding box center [989, 410] width 83 height 43
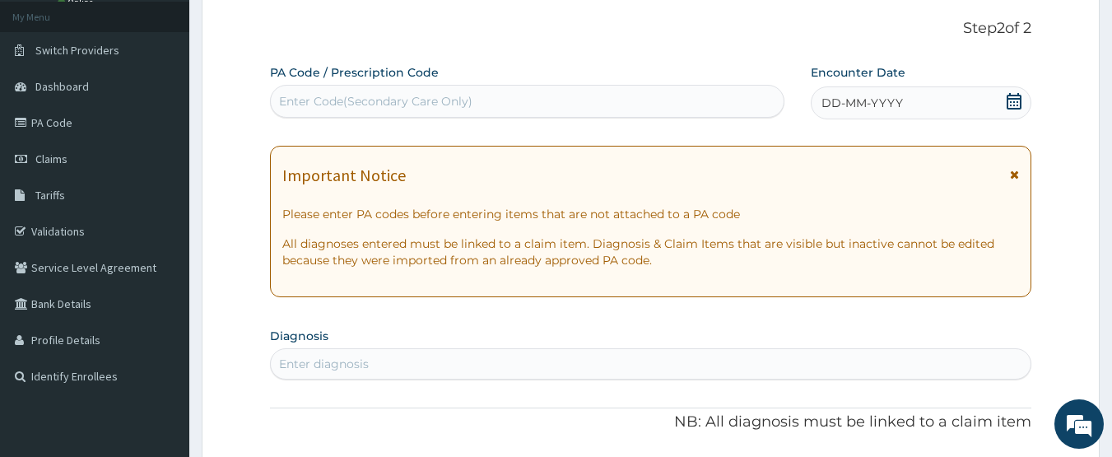
scroll to position [82, 0]
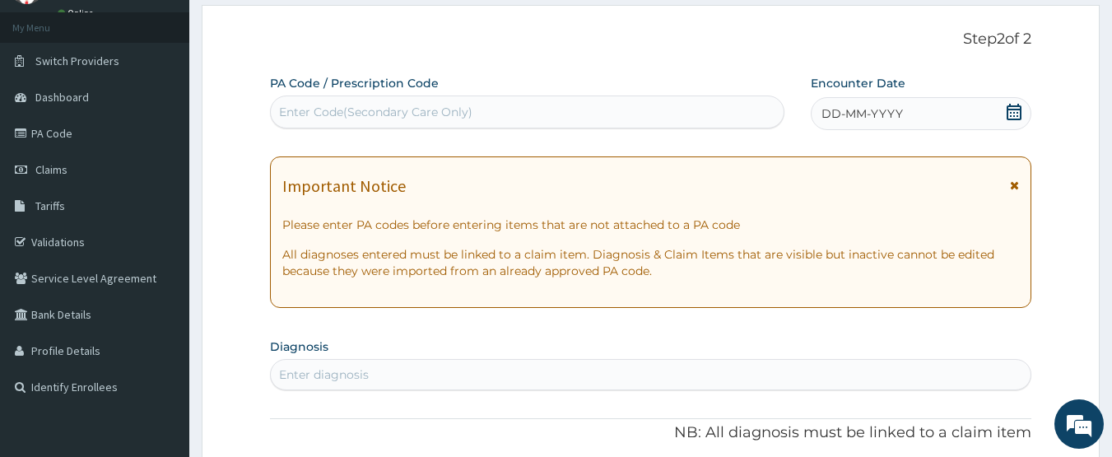
click at [1022, 115] on icon at bounding box center [1014, 112] width 16 height 16
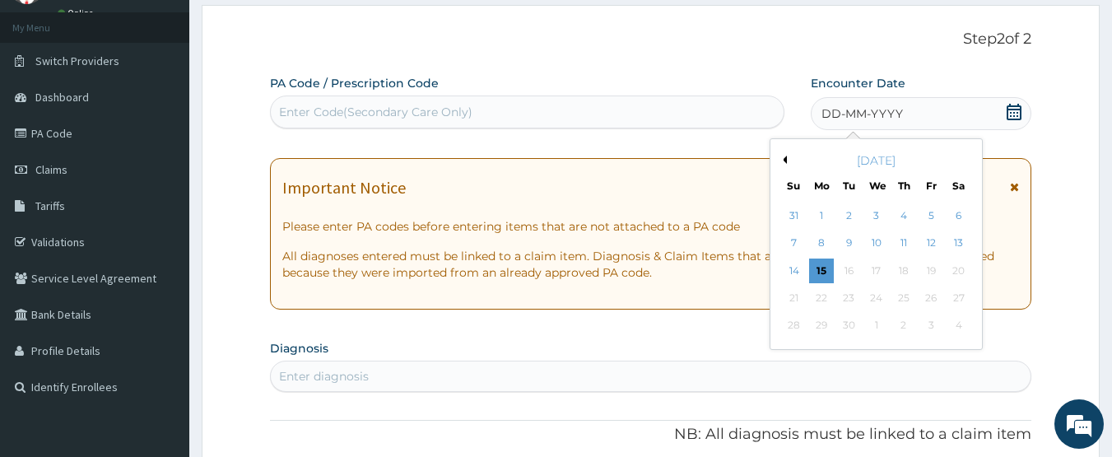
scroll to position [0, 0]
click at [956, 240] on div "13" at bounding box center [959, 243] width 25 height 25
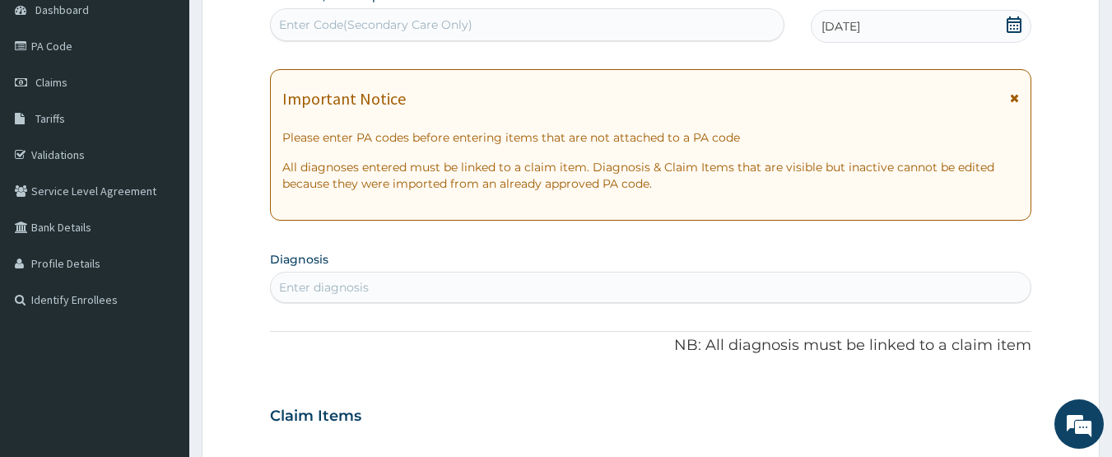
scroll to position [247, 0]
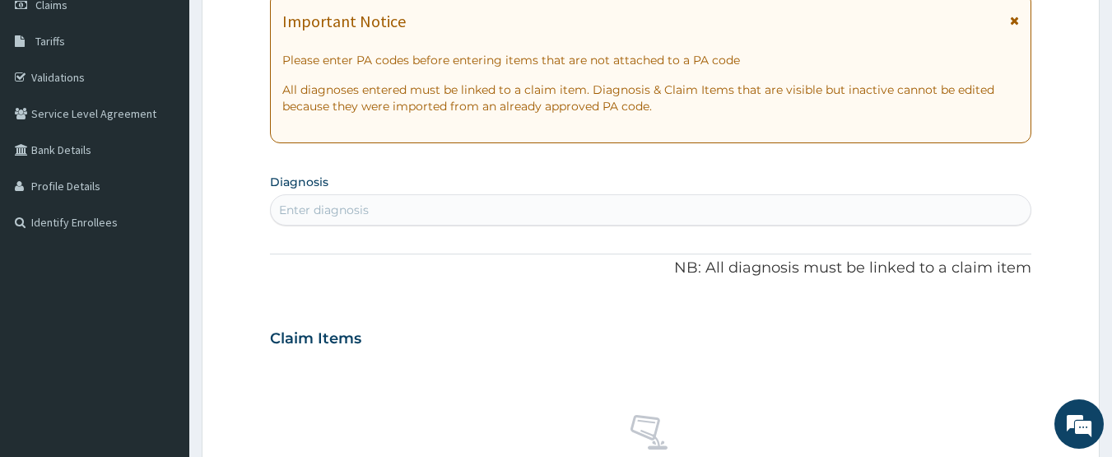
click at [349, 214] on div "Enter diagnosis" at bounding box center [324, 210] width 90 height 16
type input "malaria"
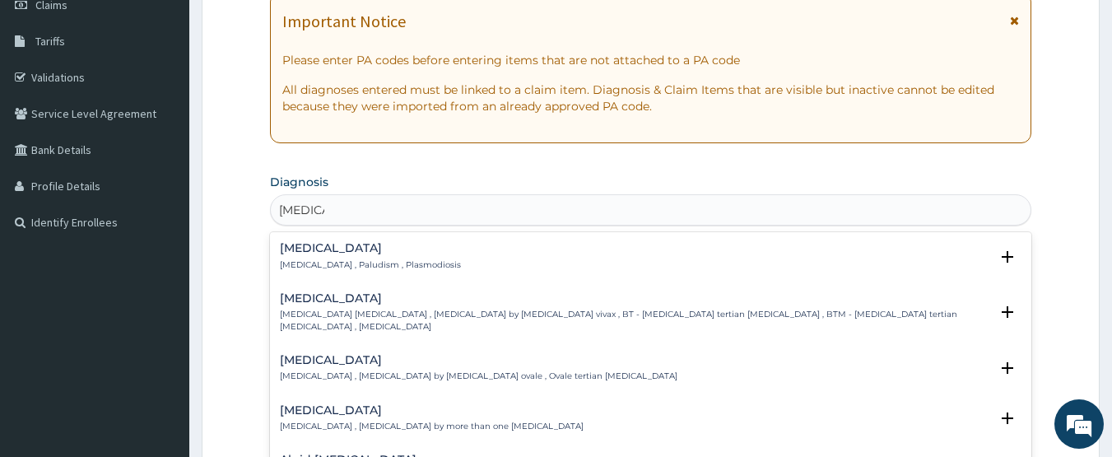
click at [288, 253] on h4 "Malaria" at bounding box center [370, 248] width 181 height 12
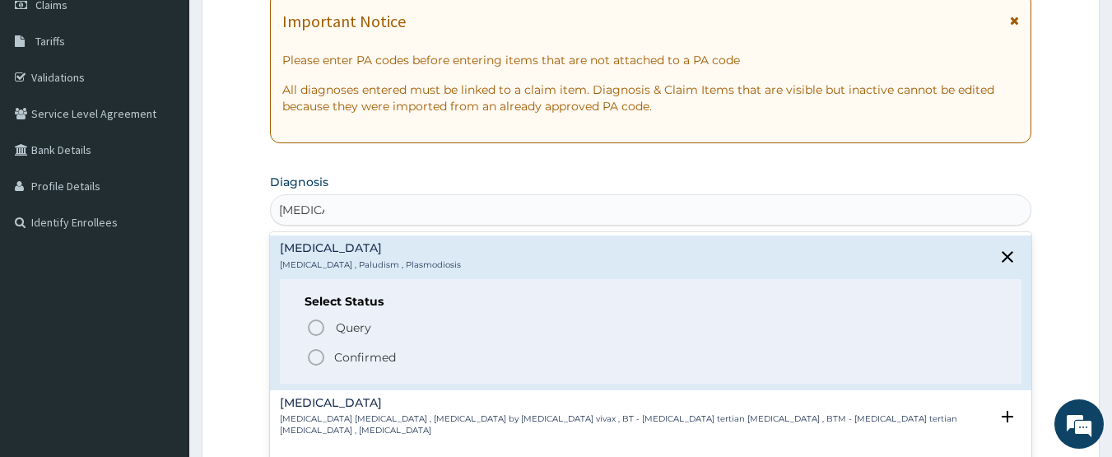
click at [310, 356] on icon "status option filled" at bounding box center [316, 357] width 20 height 20
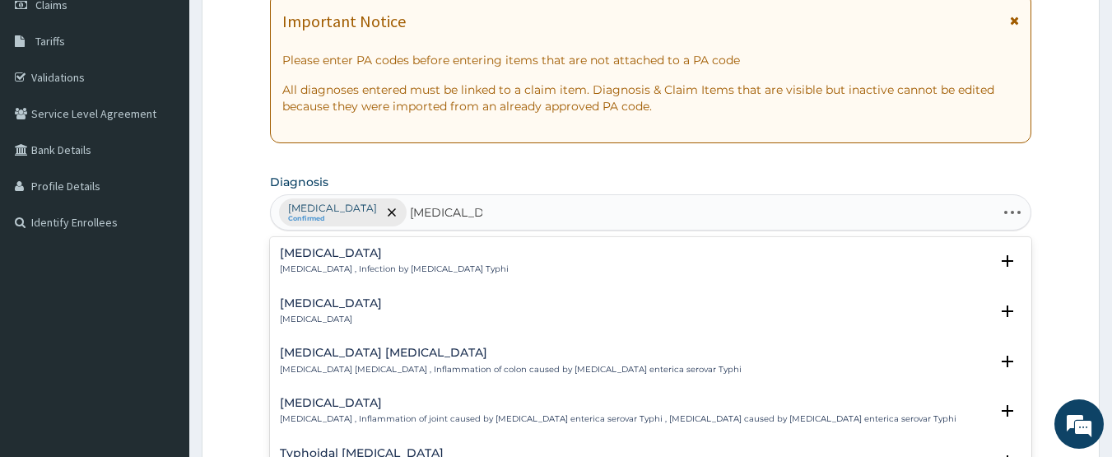
type input "typhoid fever"
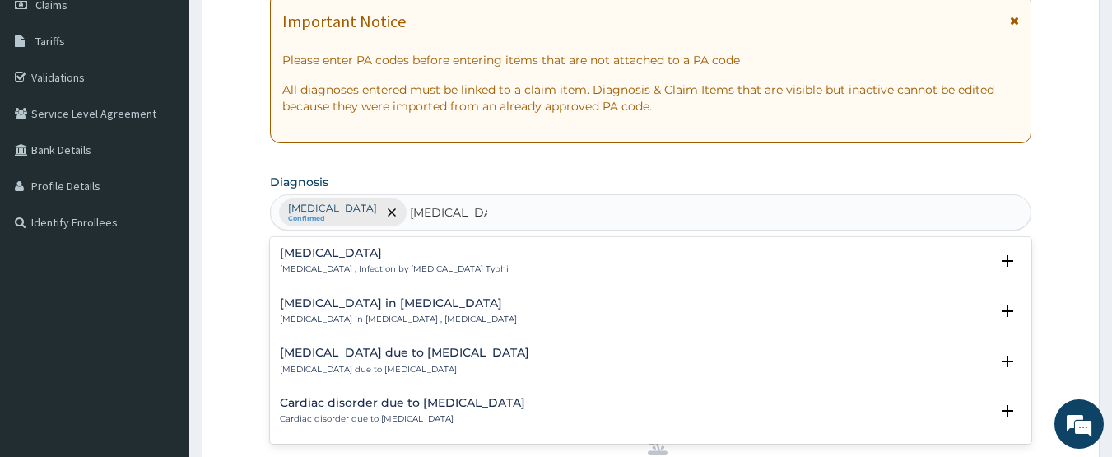
click at [310, 252] on h4 "Typhoid fever" at bounding box center [394, 253] width 229 height 12
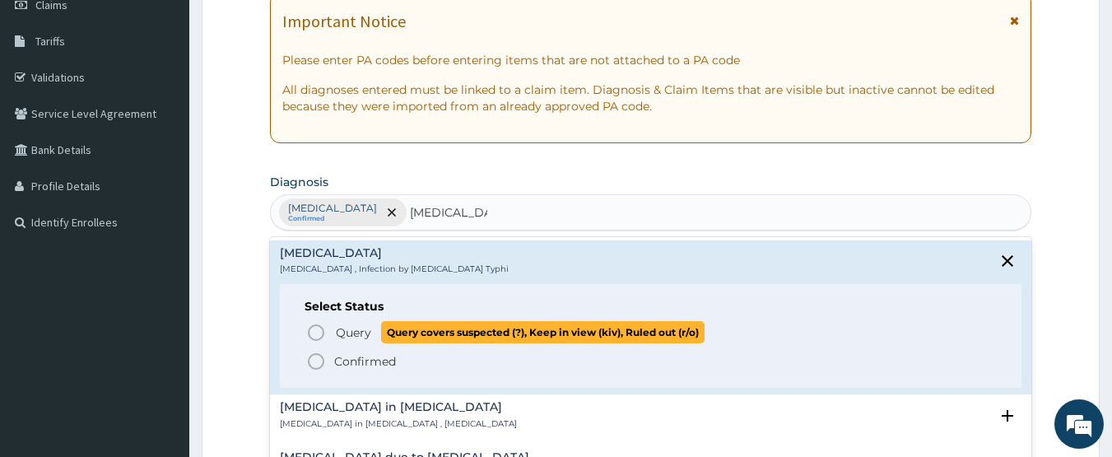
click at [319, 333] on icon "status option query" at bounding box center [316, 333] width 20 height 20
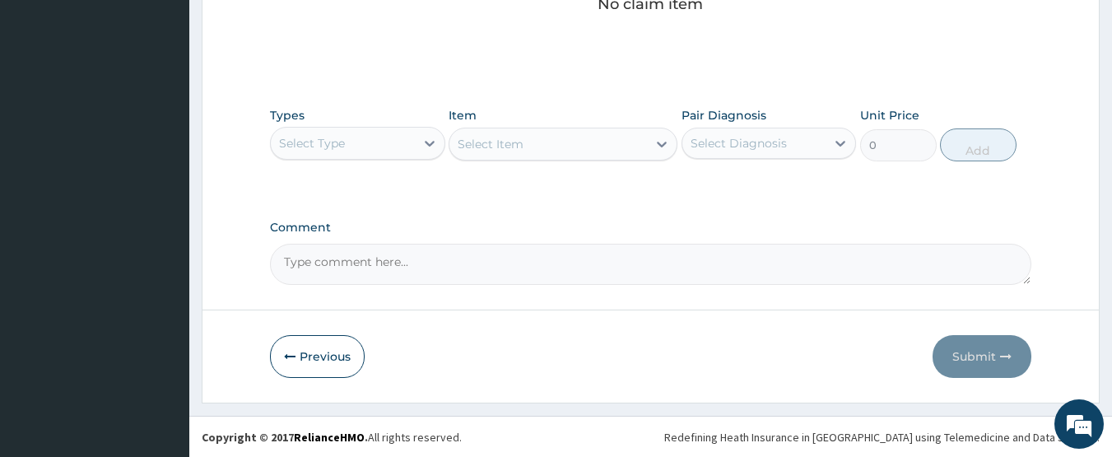
scroll to position [730, 0]
click at [355, 145] on div "Select Type" at bounding box center [343, 142] width 144 height 26
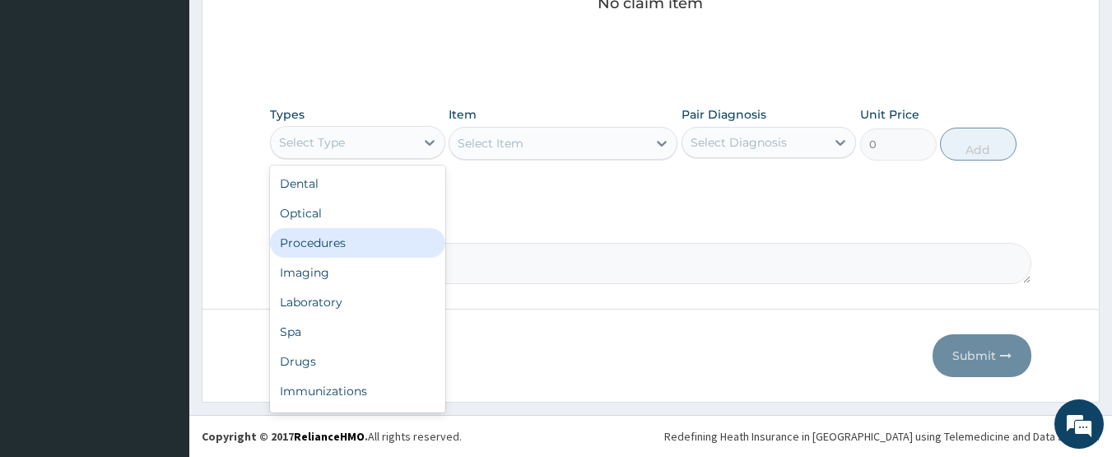
click at [328, 247] on div "Procedures" at bounding box center [357, 243] width 175 height 30
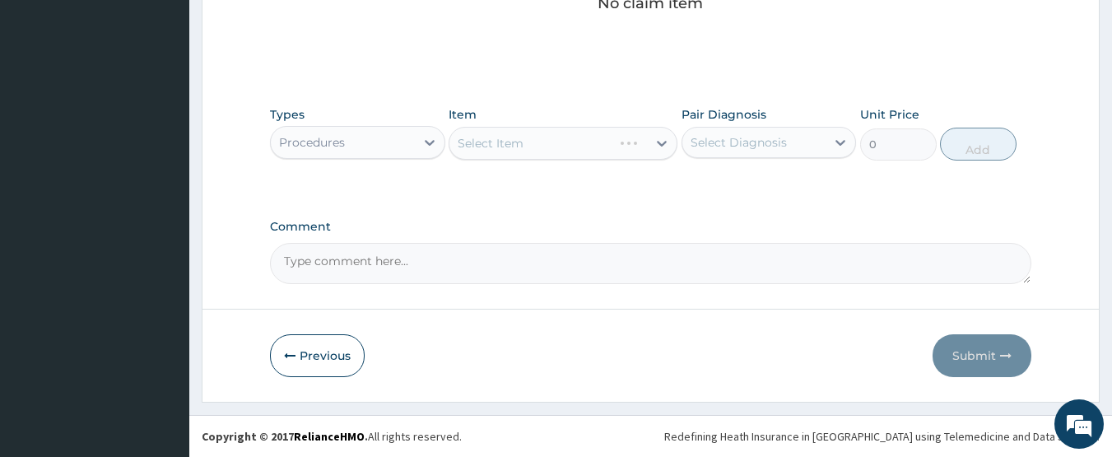
click at [552, 145] on div "Select Item" at bounding box center [563, 143] width 229 height 33
click at [539, 142] on div "Select Item" at bounding box center [548, 143] width 198 height 26
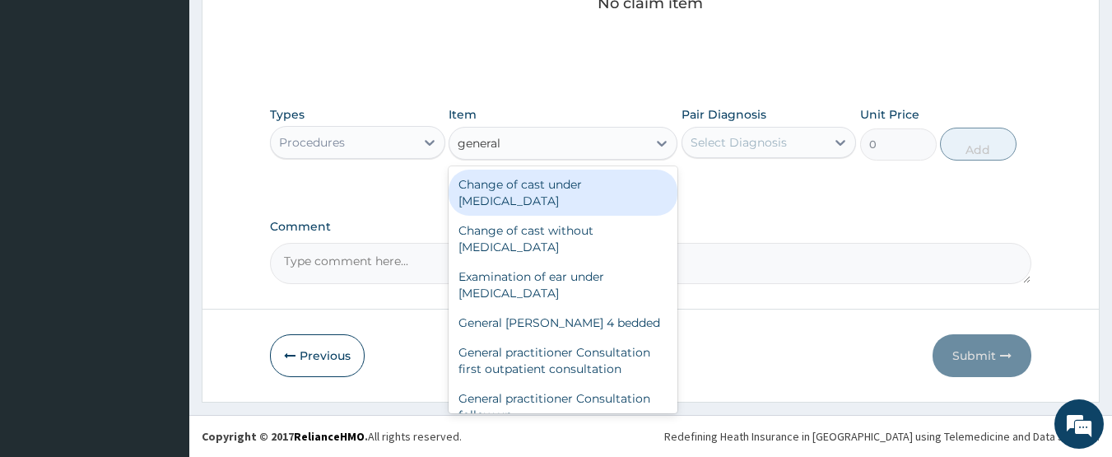
type input "general p"
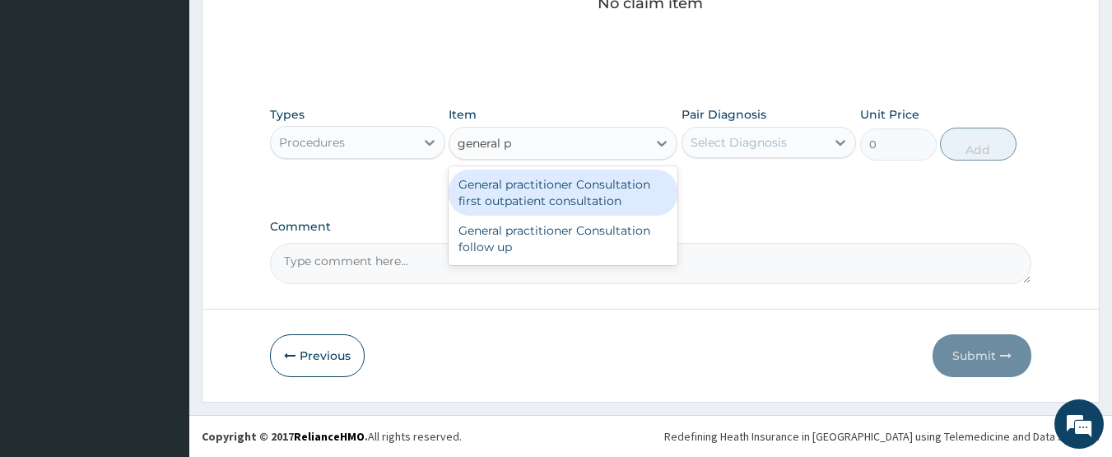
click at [550, 179] on div "General practitioner Consultation first outpatient consultation" at bounding box center [563, 193] width 229 height 46
type input "3547.5"
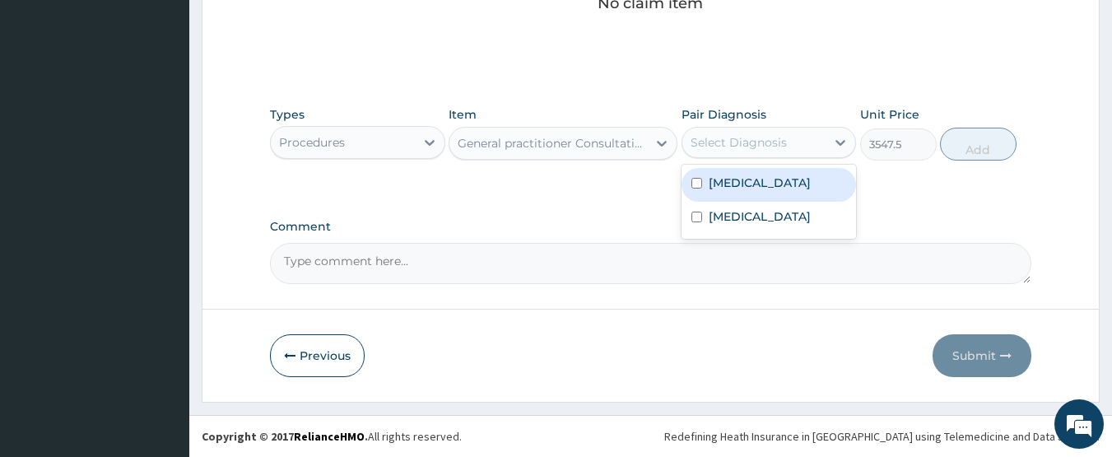
click at [717, 151] on div "Select Diagnosis" at bounding box center [754, 142] width 144 height 26
drag, startPoint x: 738, startPoint y: 181, endPoint x: 739, endPoint y: 214, distance: 33.0
click at [739, 198] on div "Malaria" at bounding box center [769, 185] width 175 height 34
checkbox input "true"
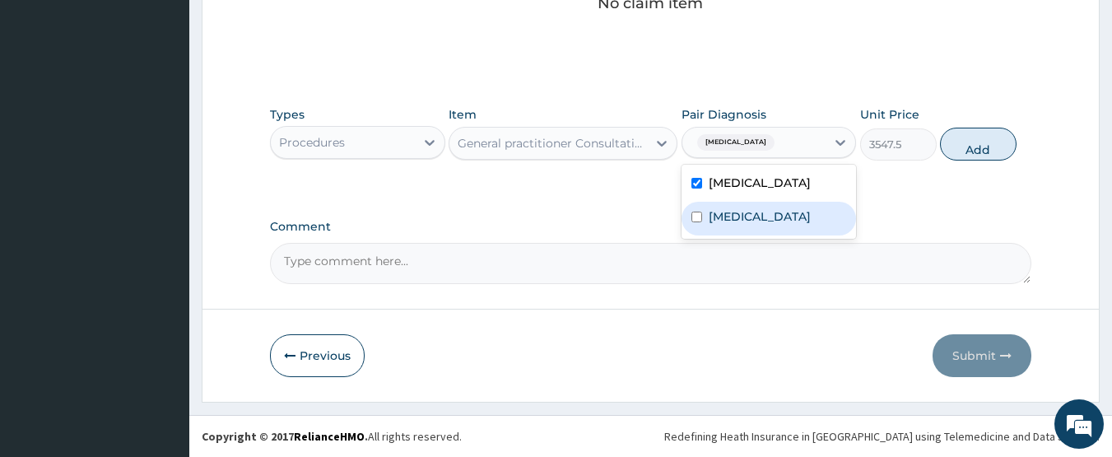
drag, startPoint x: 739, startPoint y: 214, endPoint x: 914, endPoint y: 168, distance: 180.5
click at [742, 215] on label "Typhoid fever" at bounding box center [760, 216] width 102 height 16
checkbox input "true"
click at [975, 145] on button "Add" at bounding box center [978, 144] width 77 height 33
type input "0"
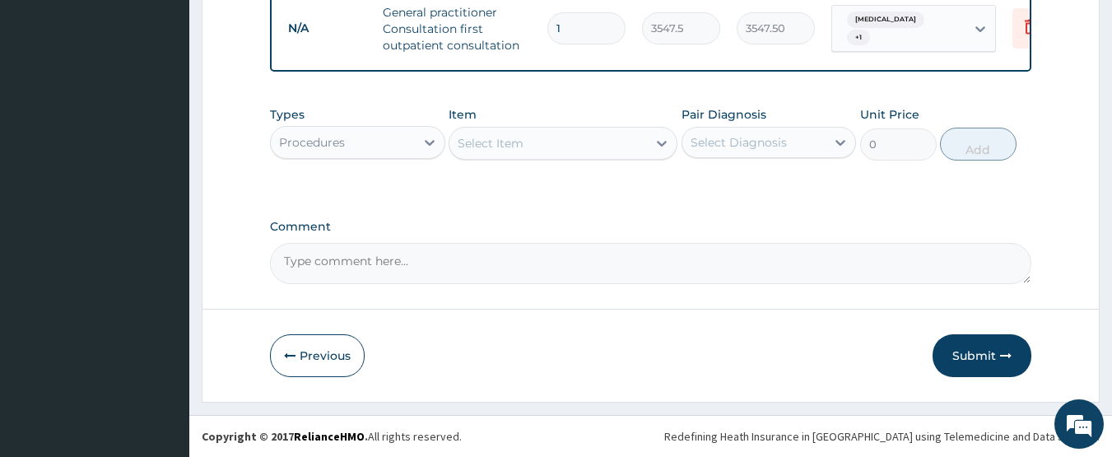
scroll to position [673, 0]
click at [326, 143] on div "Procedures" at bounding box center [312, 142] width 66 height 16
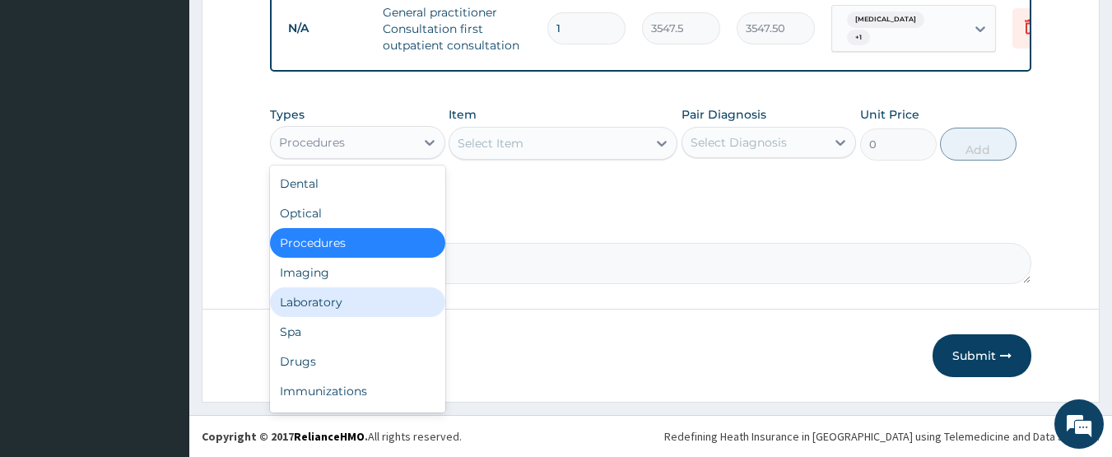
click at [316, 310] on div "Laboratory" at bounding box center [357, 302] width 175 height 30
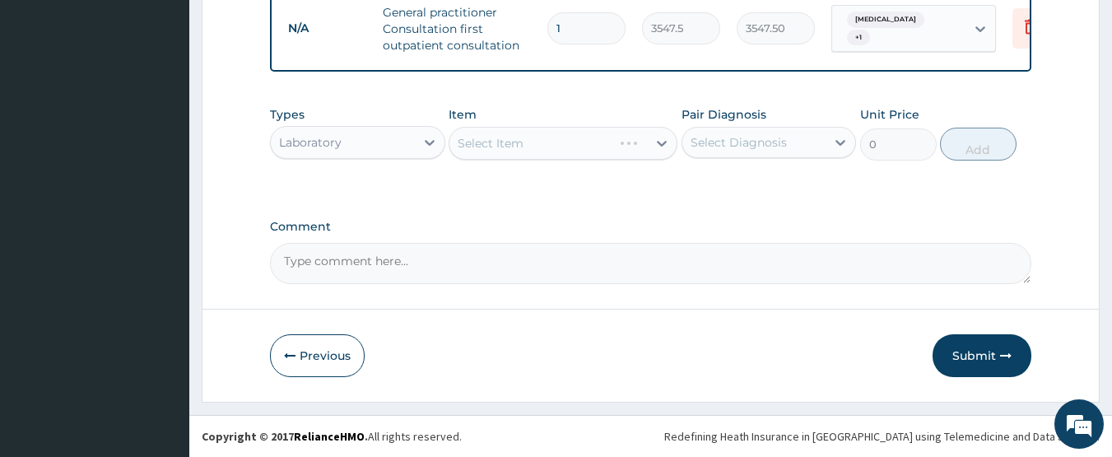
click at [536, 139] on div "Select Item" at bounding box center [563, 143] width 229 height 33
click at [547, 151] on div "Select Item" at bounding box center [563, 143] width 229 height 33
click at [578, 144] on div "Select Item" at bounding box center [548, 143] width 198 height 26
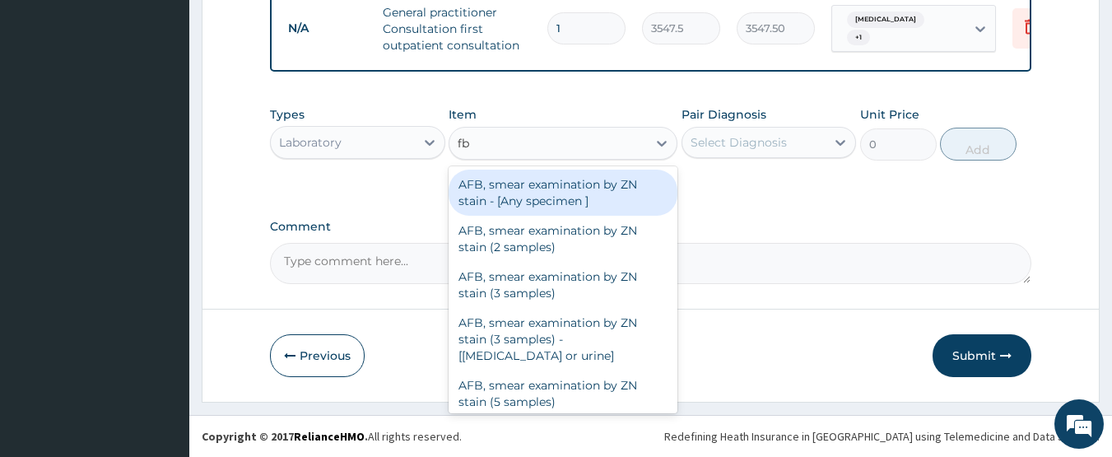
type input "fbc"
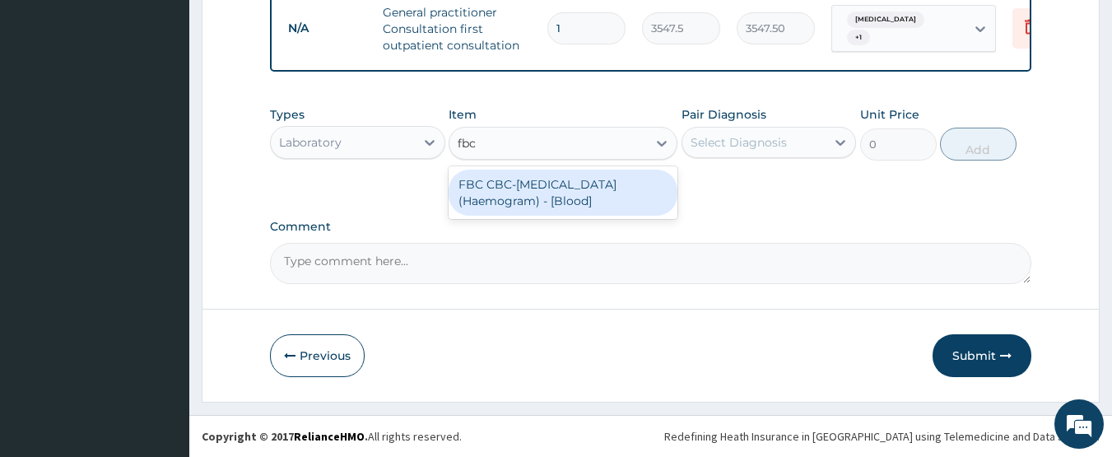
click at [538, 191] on div "FBC CBC-Complete Blood Count (Haemogram) - [Blood]" at bounding box center [563, 193] width 229 height 46
type input "4300"
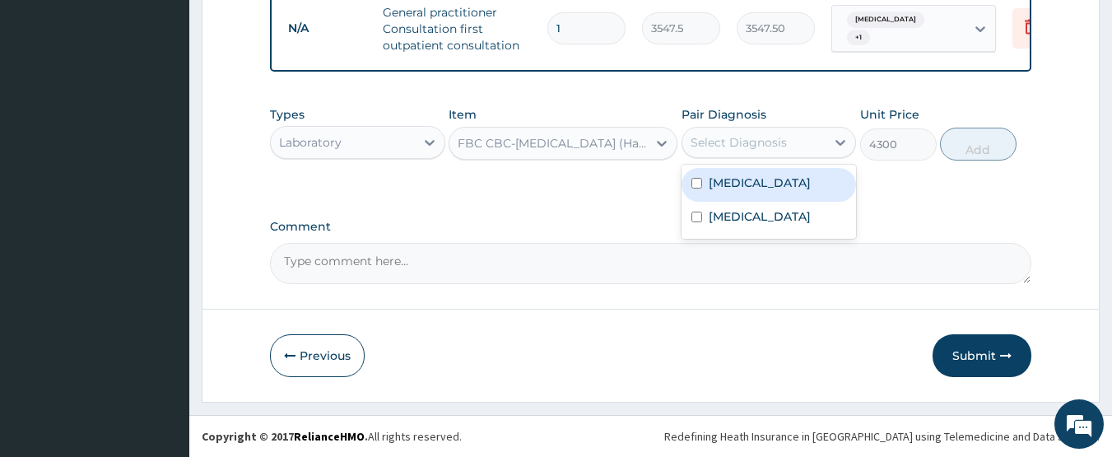
click at [737, 142] on div "Select Diagnosis" at bounding box center [739, 142] width 96 height 16
click at [738, 181] on label "Malaria" at bounding box center [760, 183] width 102 height 16
checkbox input "true"
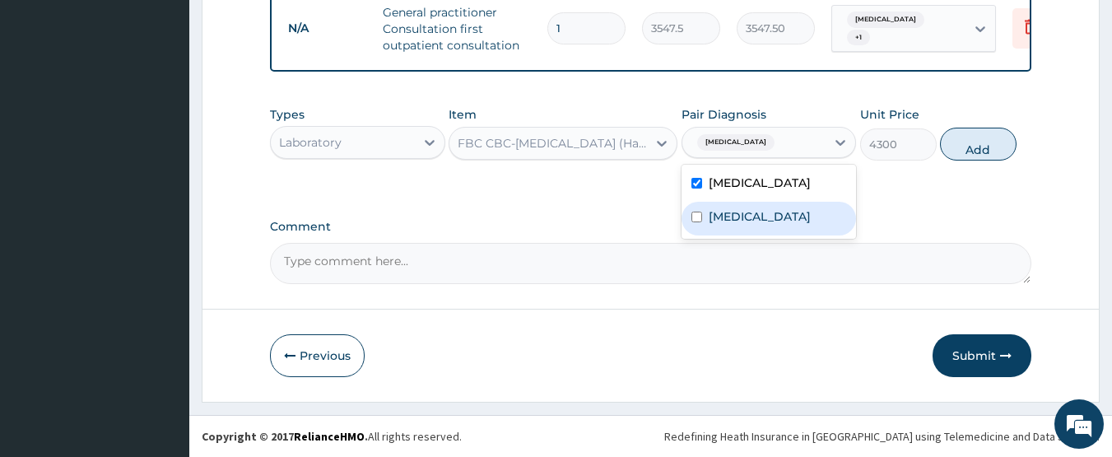
click at [736, 216] on label "Typhoid fever" at bounding box center [760, 216] width 102 height 16
checkbox input "true"
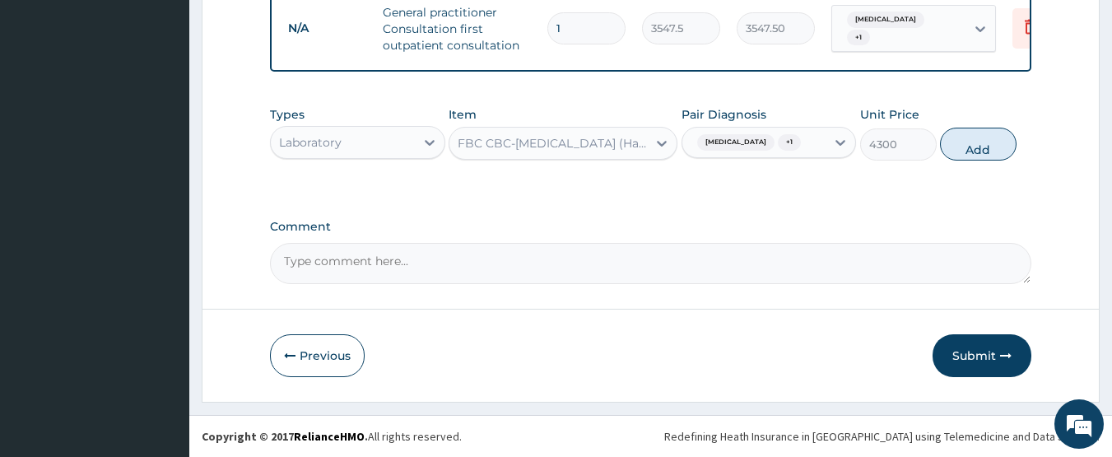
drag, startPoint x: 984, startPoint y: 148, endPoint x: 601, endPoint y: 168, distance: 383.3
click at [982, 148] on button "Add" at bounding box center [978, 144] width 77 height 33
type input "0"
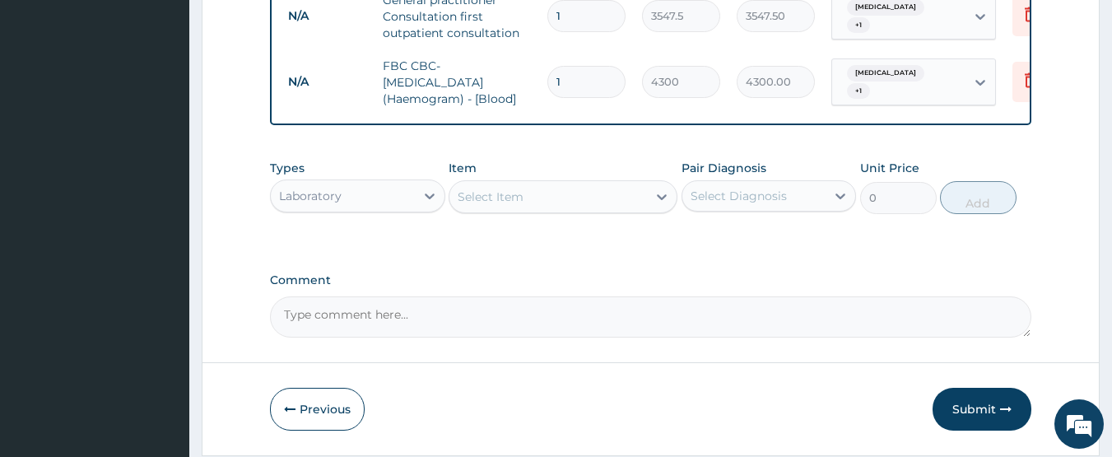
click at [548, 202] on div "Select Item" at bounding box center [548, 197] width 198 height 26
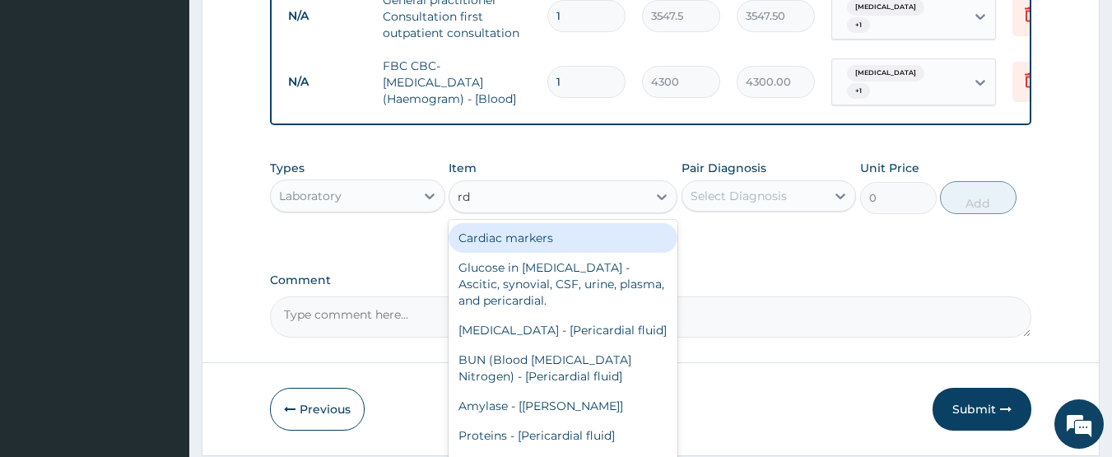
type input "rdt"
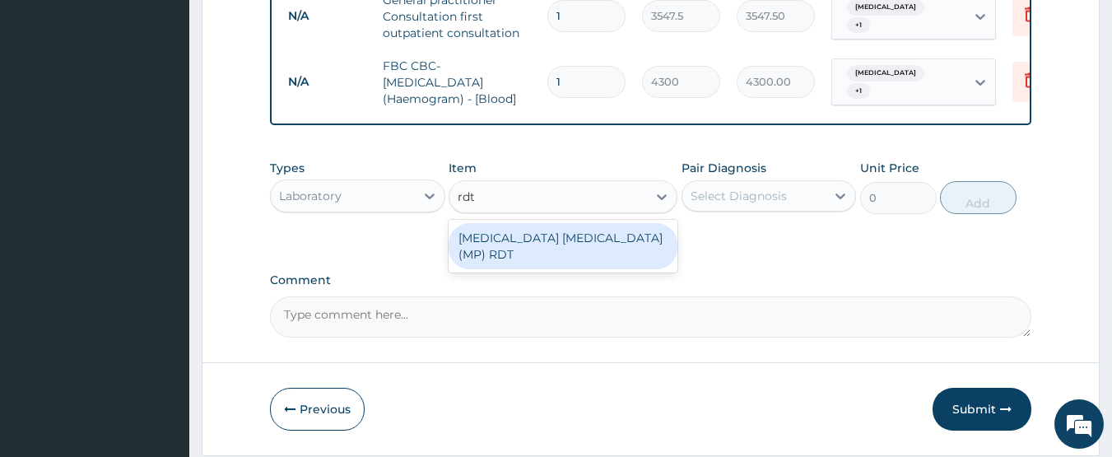
click at [545, 246] on div "MALARIA PARASITE (MP) RDT" at bounding box center [563, 246] width 229 height 46
type input "1612.5"
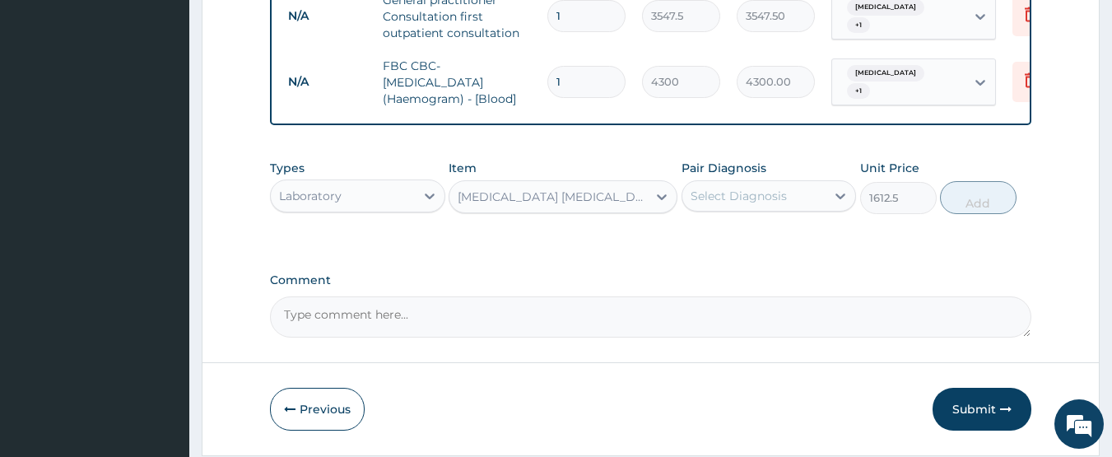
click at [719, 203] on div "Select Diagnosis" at bounding box center [739, 196] width 96 height 16
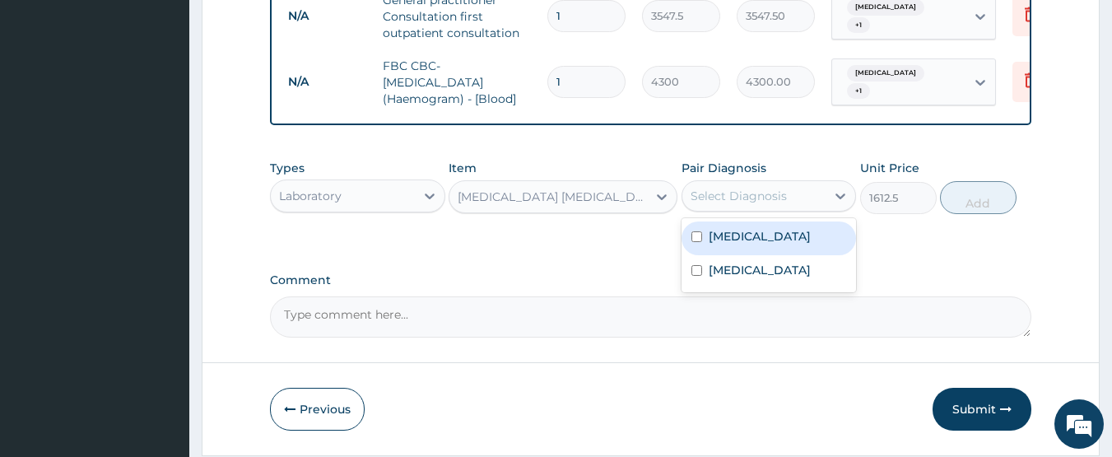
drag, startPoint x: 724, startPoint y: 244, endPoint x: 933, endPoint y: 242, distance: 209.1
click at [737, 244] on label "Malaria" at bounding box center [760, 236] width 102 height 16
checkbox input "true"
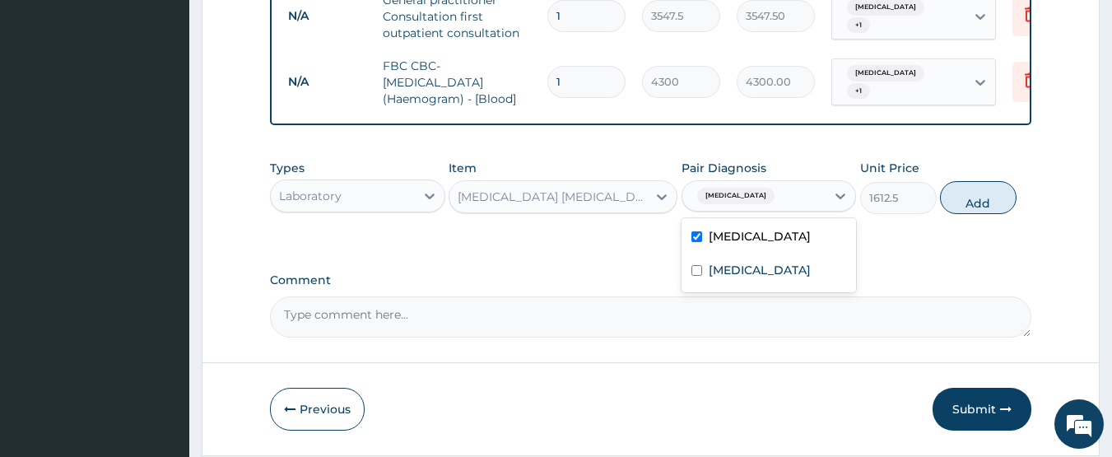
drag, startPoint x: 970, startPoint y: 207, endPoint x: 680, endPoint y: 254, distance: 293.7
click at [971, 207] on button "Add" at bounding box center [978, 197] width 77 height 33
type input "0"
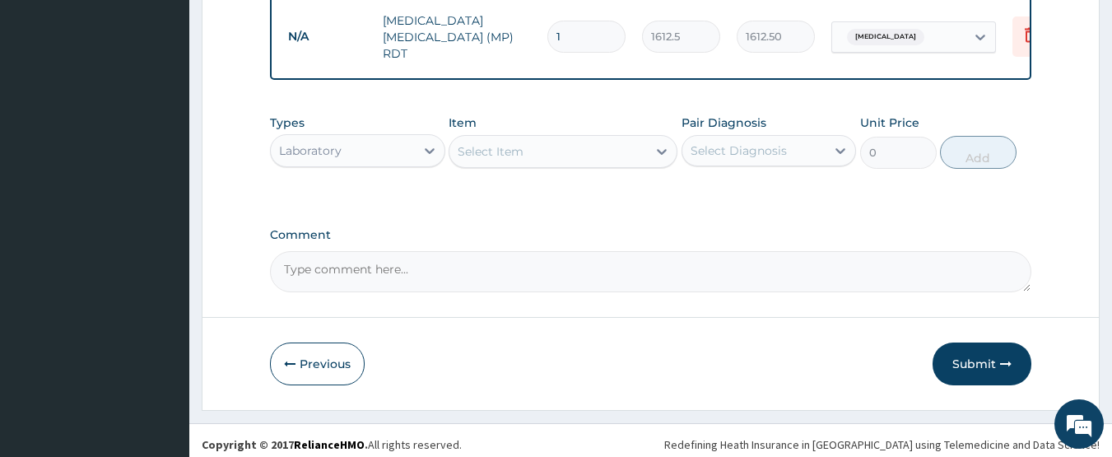
scroll to position [796, 0]
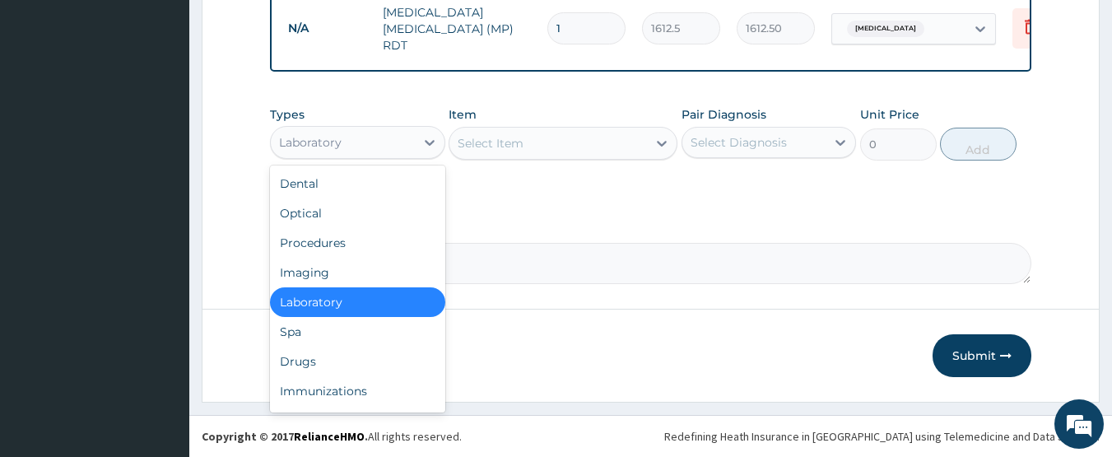
drag, startPoint x: 310, startPoint y: 128, endPoint x: 310, endPoint y: 147, distance: 19.0
click at [310, 128] on div "Laboratory" at bounding box center [357, 142] width 175 height 33
click at [319, 358] on div "Drugs" at bounding box center [357, 362] width 175 height 30
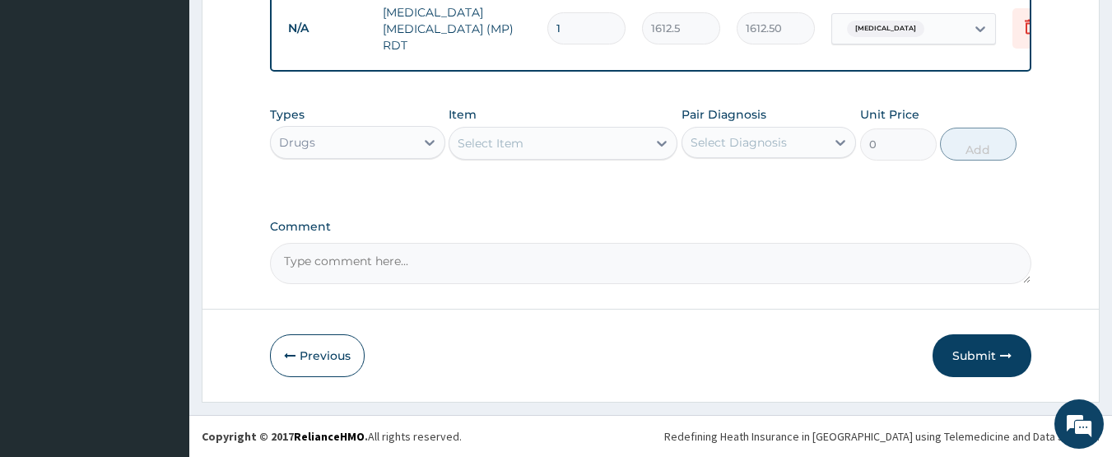
click at [510, 154] on div "Select Item" at bounding box center [548, 143] width 198 height 26
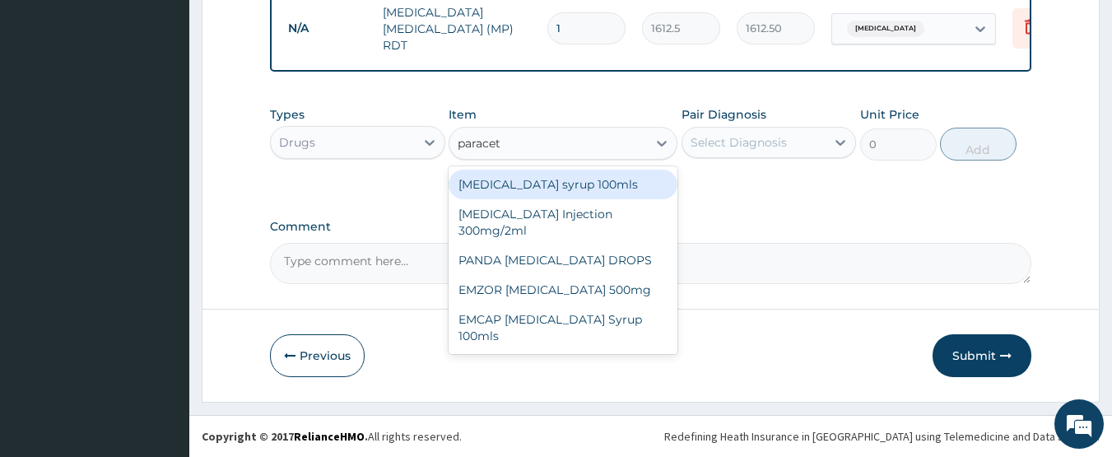
type input "paraceta"
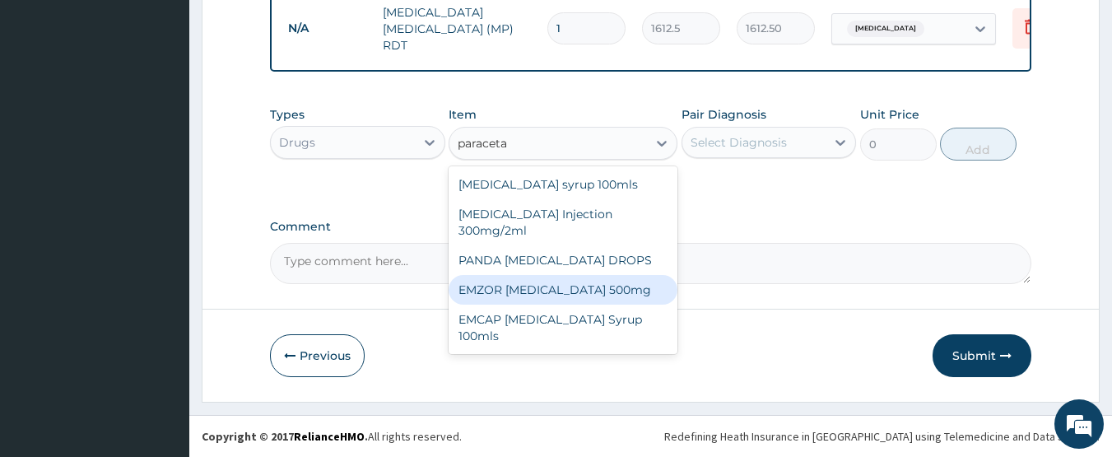
click at [540, 285] on div "EMZOR PARACETAMOL 500mg" at bounding box center [563, 290] width 229 height 30
type input "23.65"
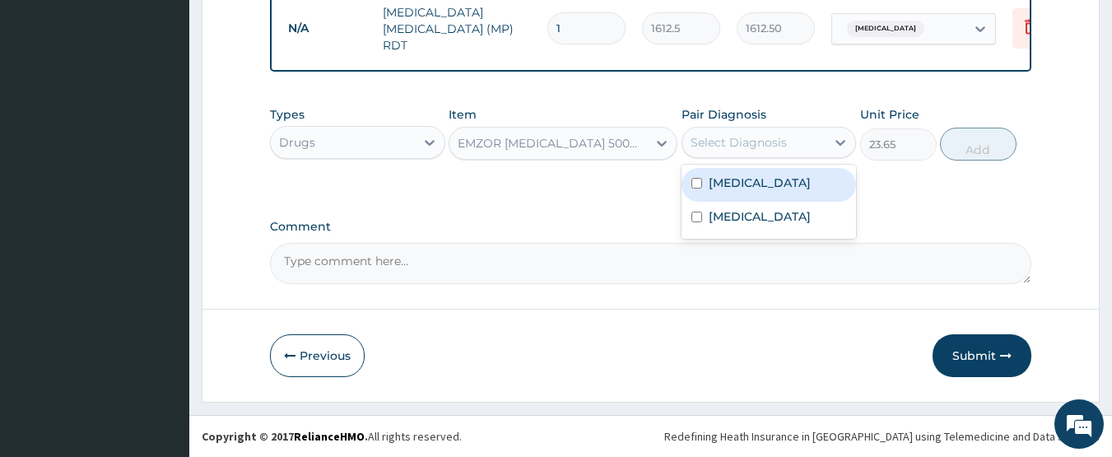
click at [757, 137] on div "Select Diagnosis" at bounding box center [739, 142] width 96 height 16
drag, startPoint x: 760, startPoint y: 176, endPoint x: 759, endPoint y: 217, distance: 41.2
click at [760, 187] on div "Malaria" at bounding box center [769, 185] width 175 height 34
checkbox input "true"
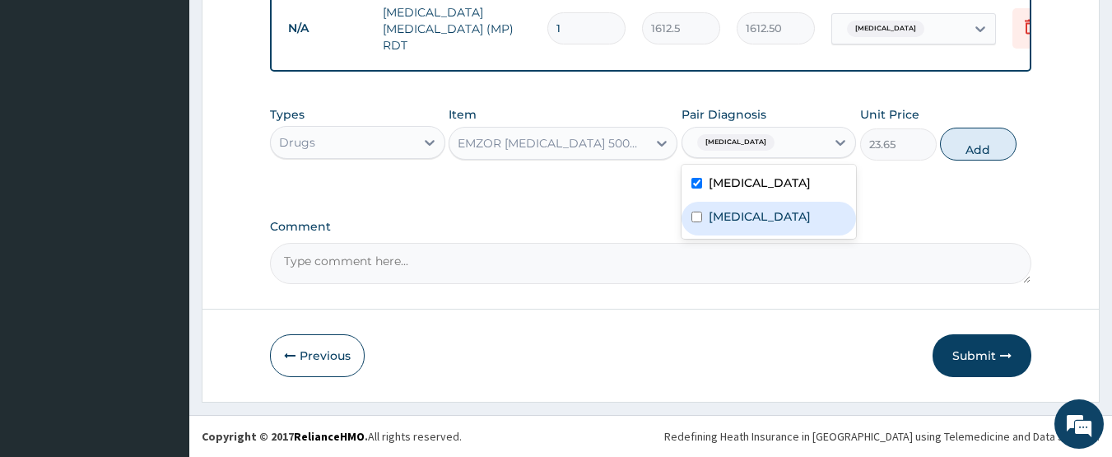
click at [759, 217] on label "Typhoid fever" at bounding box center [760, 216] width 102 height 16
checkbox input "true"
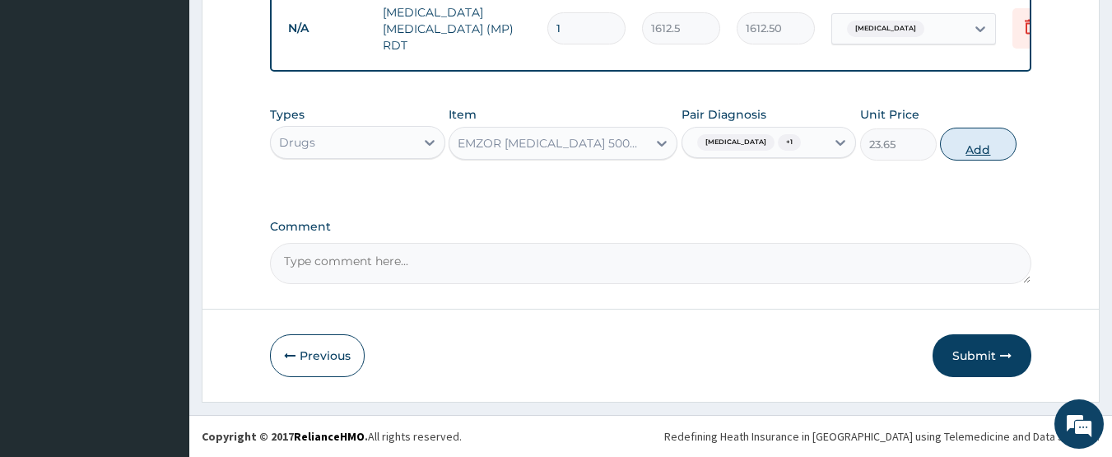
click at [998, 150] on button "Add" at bounding box center [978, 144] width 77 height 33
type input "0"
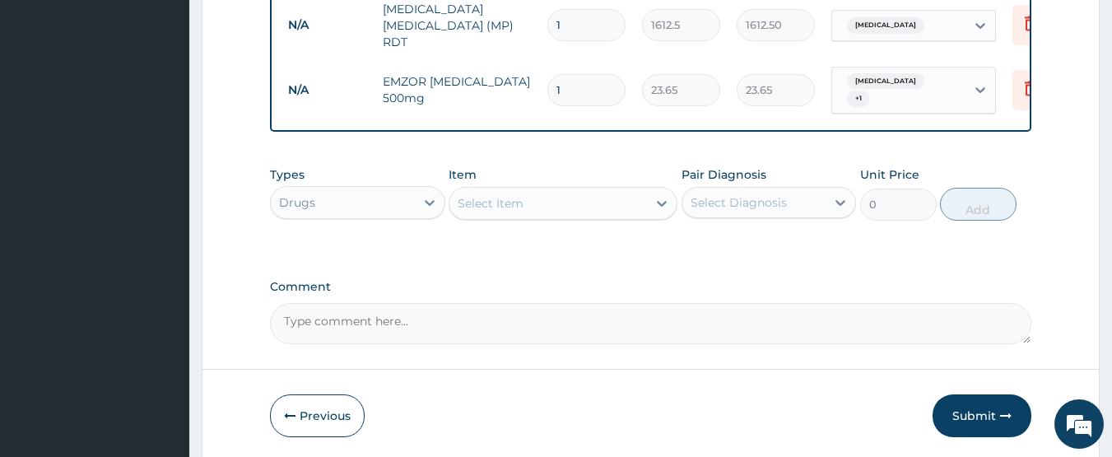
type input "18"
type input "425.70"
type input "18"
click at [542, 197] on div "Select Item" at bounding box center [548, 203] width 198 height 26
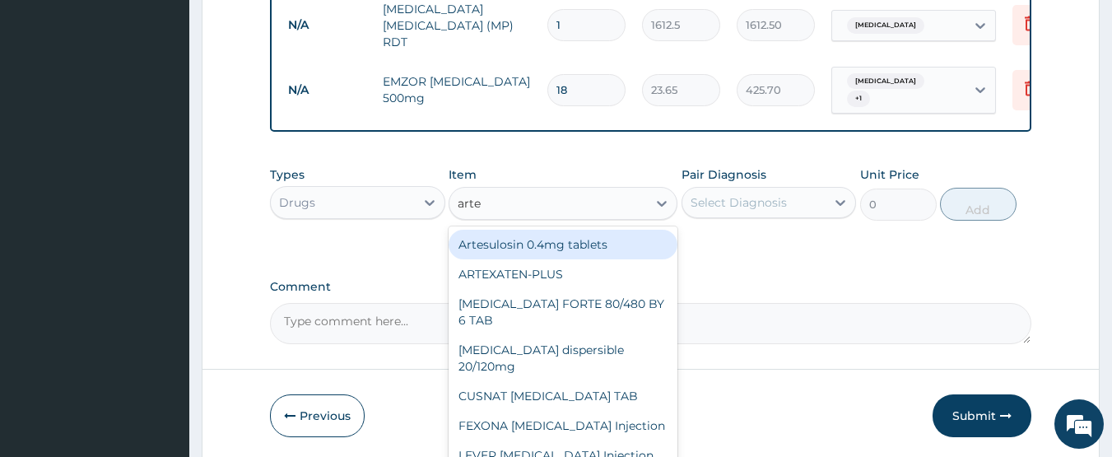
type input "artee"
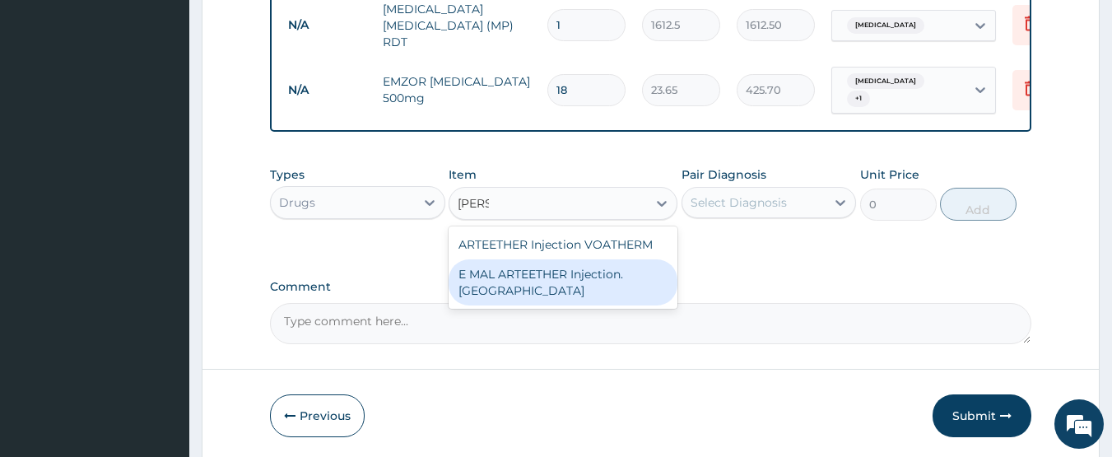
drag, startPoint x: 597, startPoint y: 291, endPoint x: 618, endPoint y: 268, distance: 32.1
click at [598, 291] on div "E MAL ARTEETHER Injection. FIDSON" at bounding box center [563, 282] width 229 height 46
type input "1773.75"
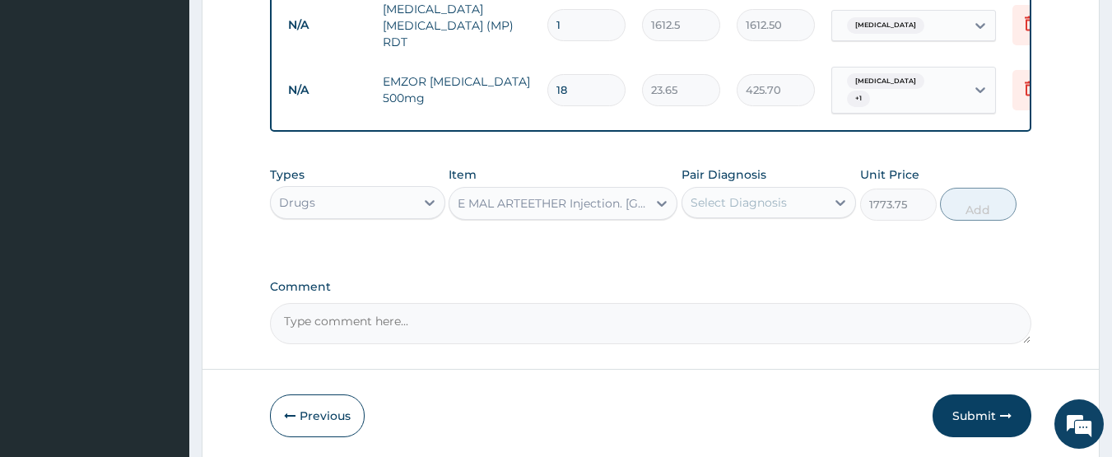
click at [724, 198] on div "Select Diagnosis" at bounding box center [739, 202] width 96 height 16
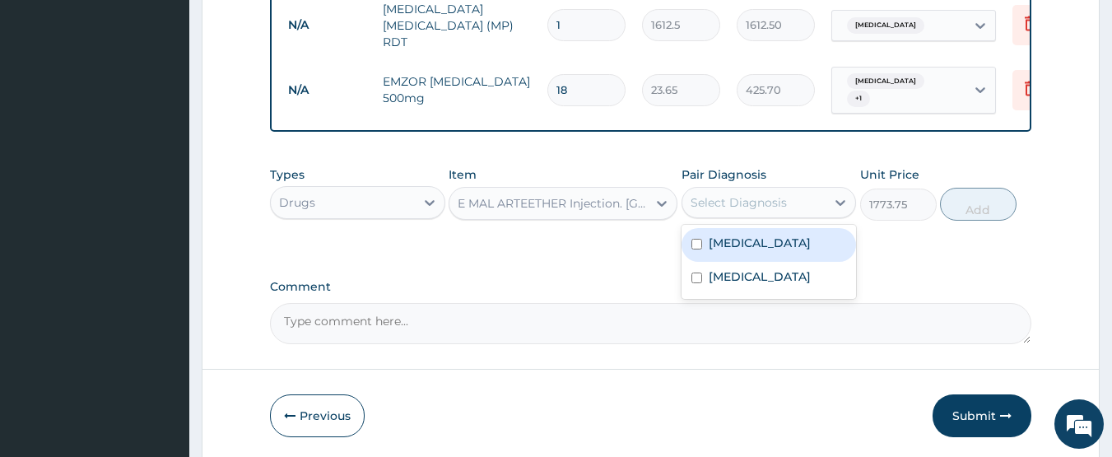
click at [734, 235] on label "Malaria" at bounding box center [760, 243] width 102 height 16
checkbox input "true"
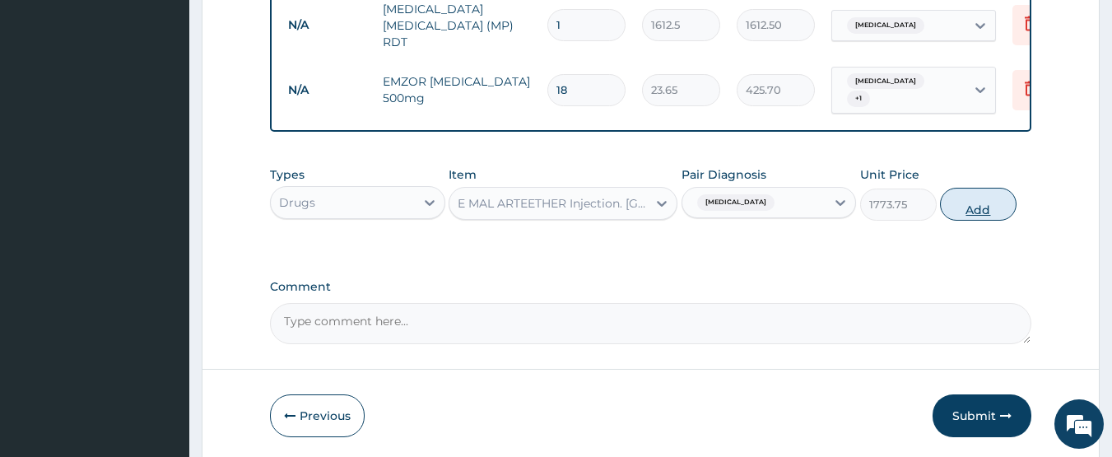
click at [953, 204] on button "Add" at bounding box center [978, 204] width 77 height 33
type input "0"
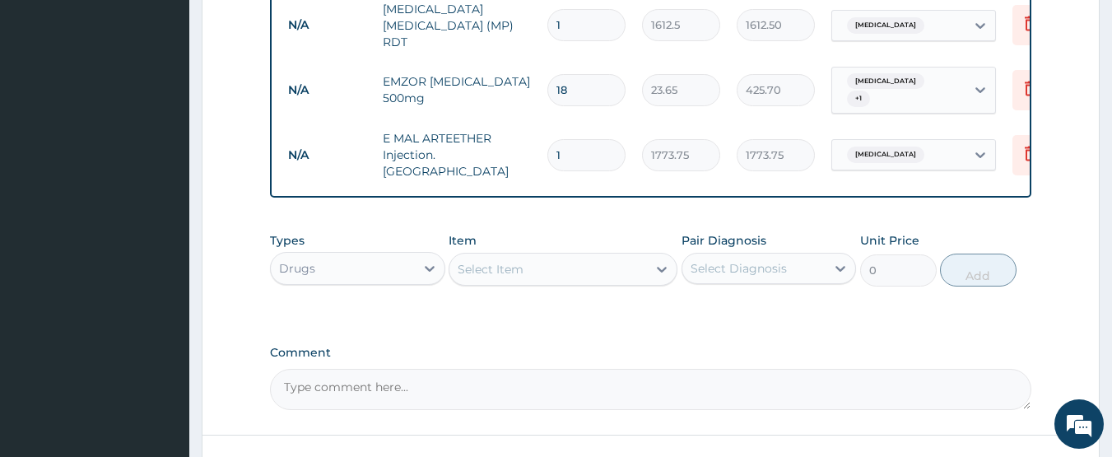
type input "0.00"
type input "3"
type input "5321.25"
type input "3"
click at [556, 264] on div "Select Item" at bounding box center [548, 269] width 198 height 26
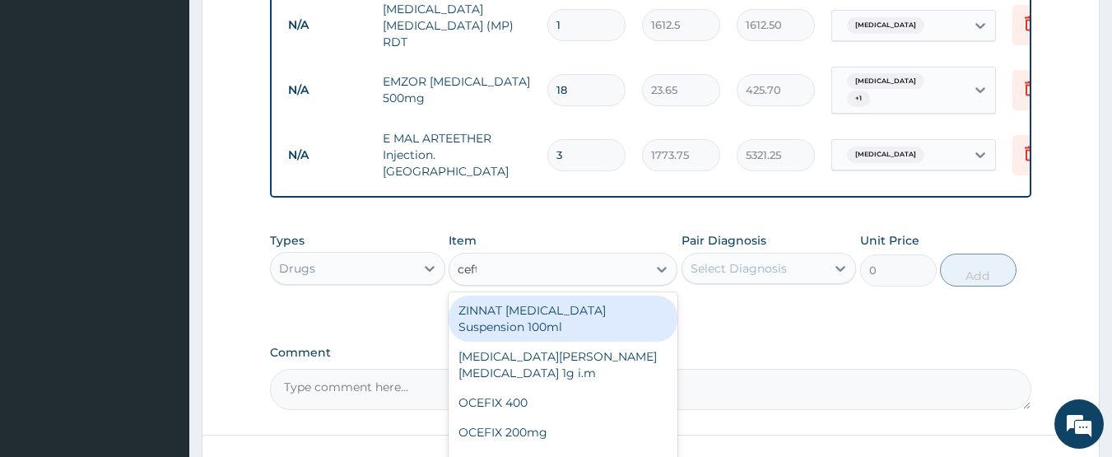
type input "ceftr"
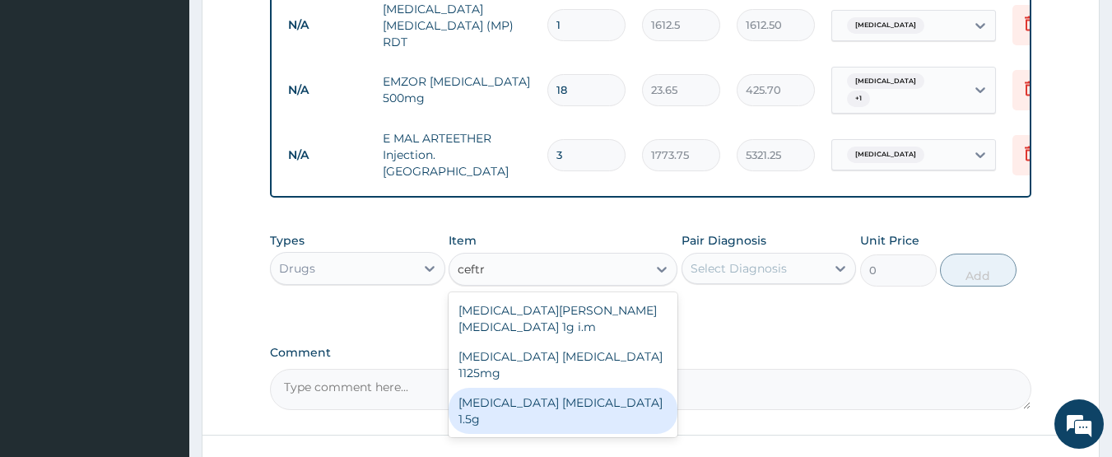
click at [602, 388] on div "Ceftriaxone sulbactam 1.5g" at bounding box center [563, 411] width 229 height 46
type input "1419"
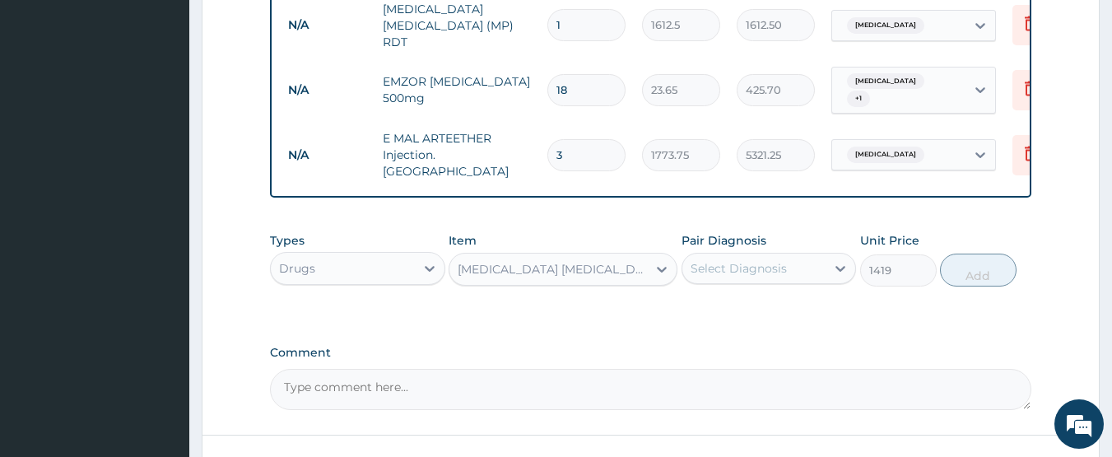
drag, startPoint x: 746, startPoint y: 252, endPoint x: 738, endPoint y: 265, distance: 15.1
click at [745, 260] on div "Select Diagnosis" at bounding box center [739, 268] width 96 height 16
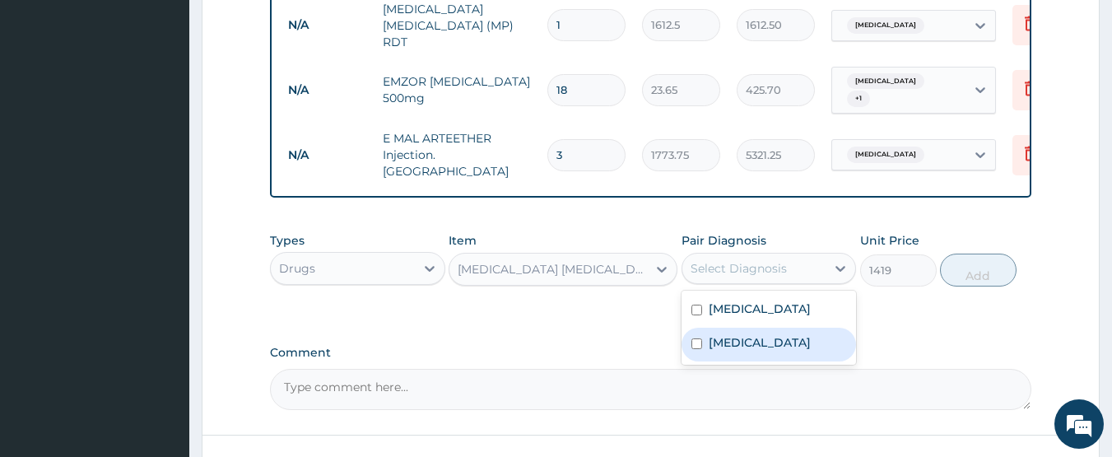
drag, startPoint x: 739, startPoint y: 327, endPoint x: 941, endPoint y: 296, distance: 204.1
click at [740, 334] on label "Typhoid fever" at bounding box center [760, 342] width 102 height 16
checkbox input "true"
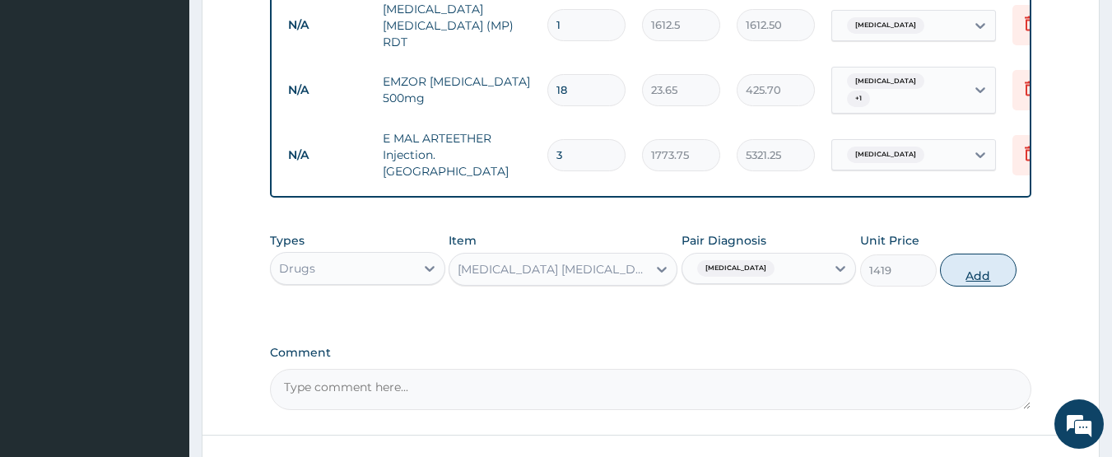
click at [975, 261] on button "Add" at bounding box center [978, 270] width 77 height 33
type input "0"
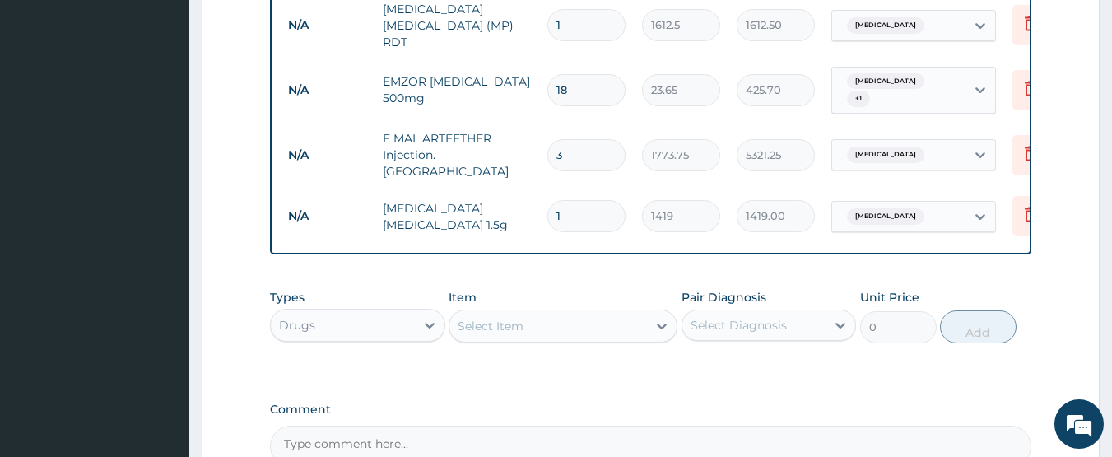
type input "0.00"
type input "3"
type input "4257.00"
type input "3"
click at [543, 323] on div "Select Item" at bounding box center [548, 326] width 198 height 26
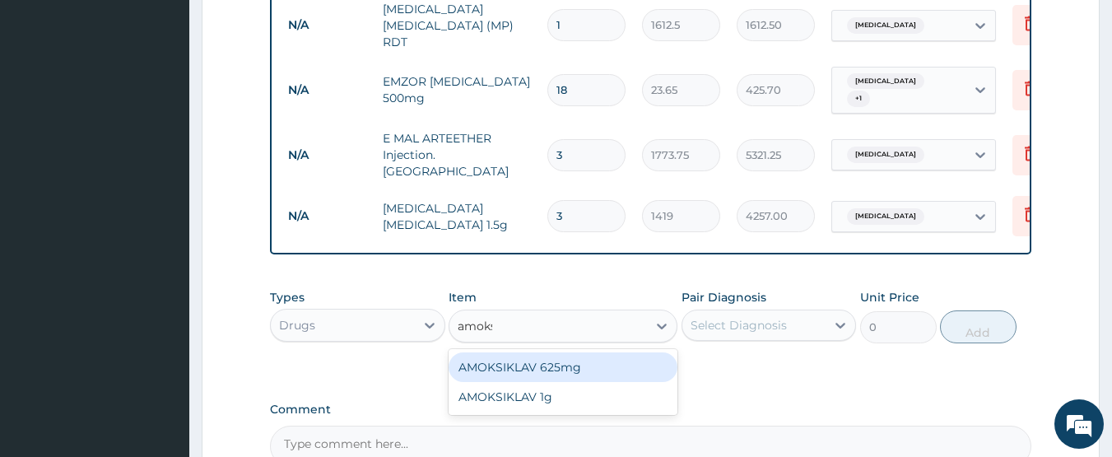
type input "amoksi"
click at [565, 359] on div "AMOKSIKLAV 625mg" at bounding box center [563, 367] width 229 height 30
type input "650.375"
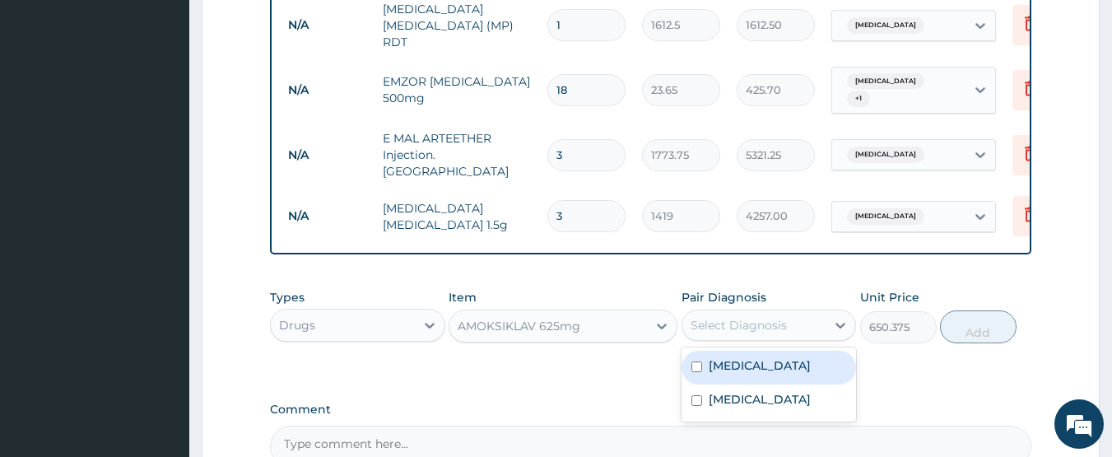
click at [710, 317] on div "Select Diagnosis" at bounding box center [739, 325] width 96 height 16
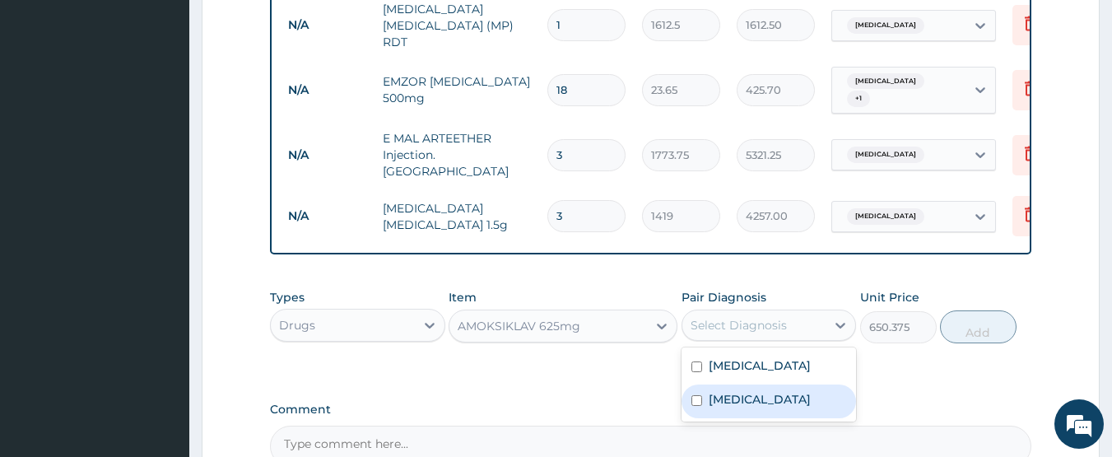
drag, startPoint x: 754, startPoint y: 379, endPoint x: 938, endPoint y: 333, distance: 190.1
click at [761, 391] on label "Typhoid fever" at bounding box center [760, 399] width 102 height 16
checkbox input "true"
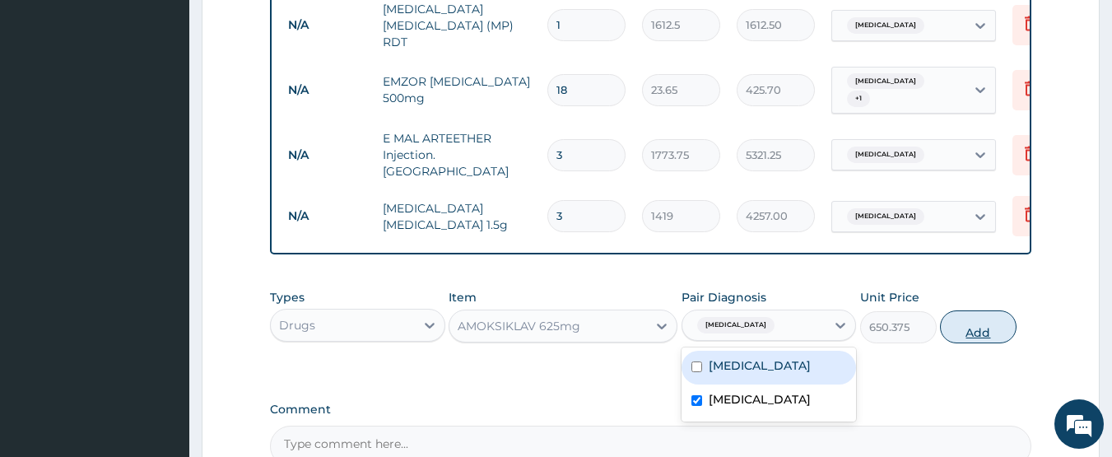
click at [1008, 313] on button "Add" at bounding box center [978, 326] width 77 height 33
type input "0"
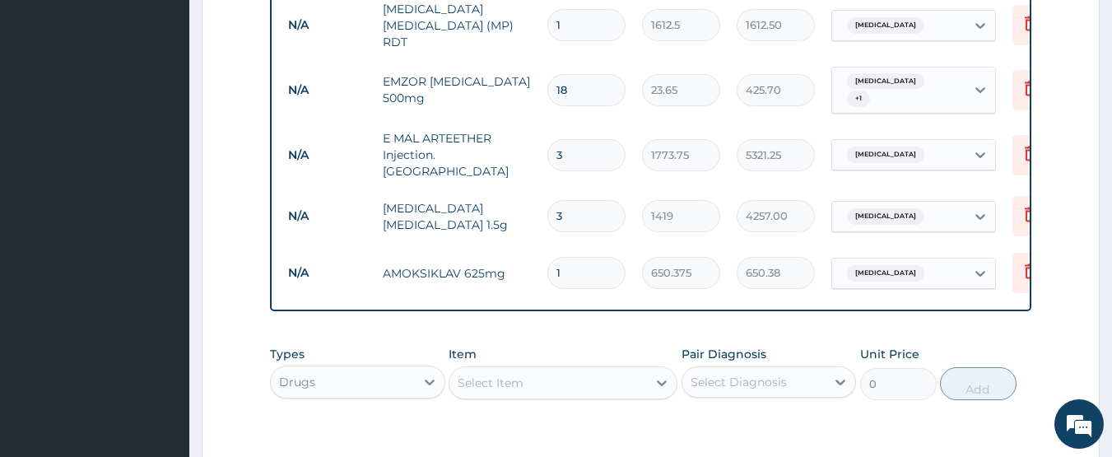
type input "14"
type input "9105.25"
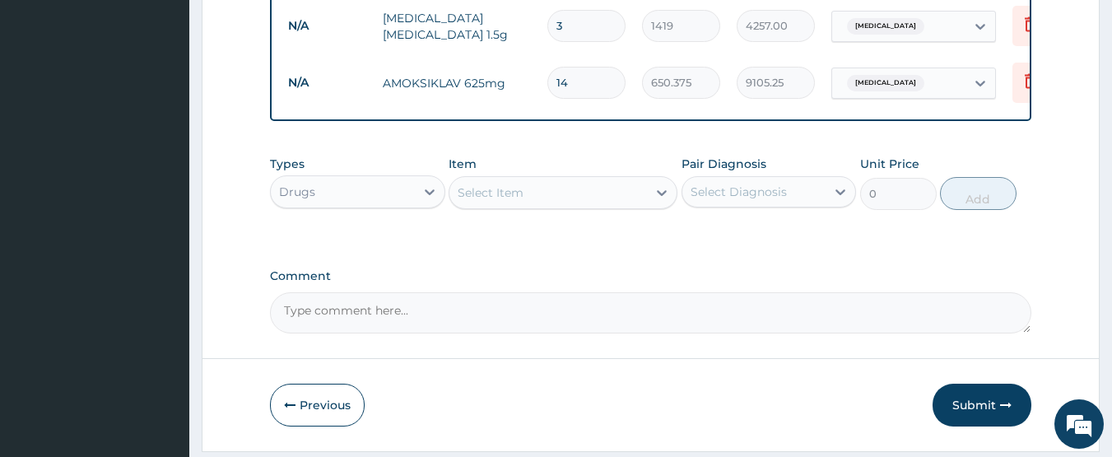
scroll to position [1023, 0]
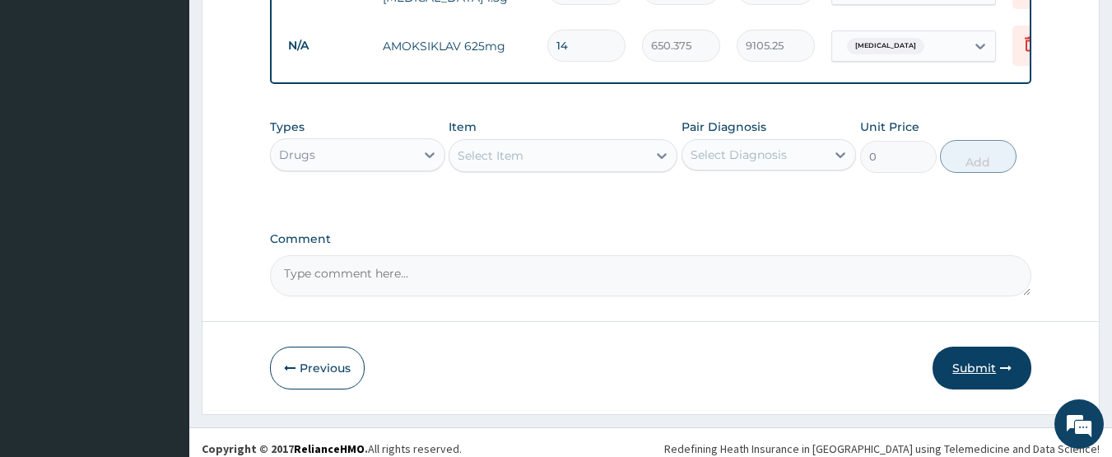
type input "14"
click at [988, 358] on button "Submit" at bounding box center [982, 368] width 99 height 43
